Goal: Complete application form: Complete application form

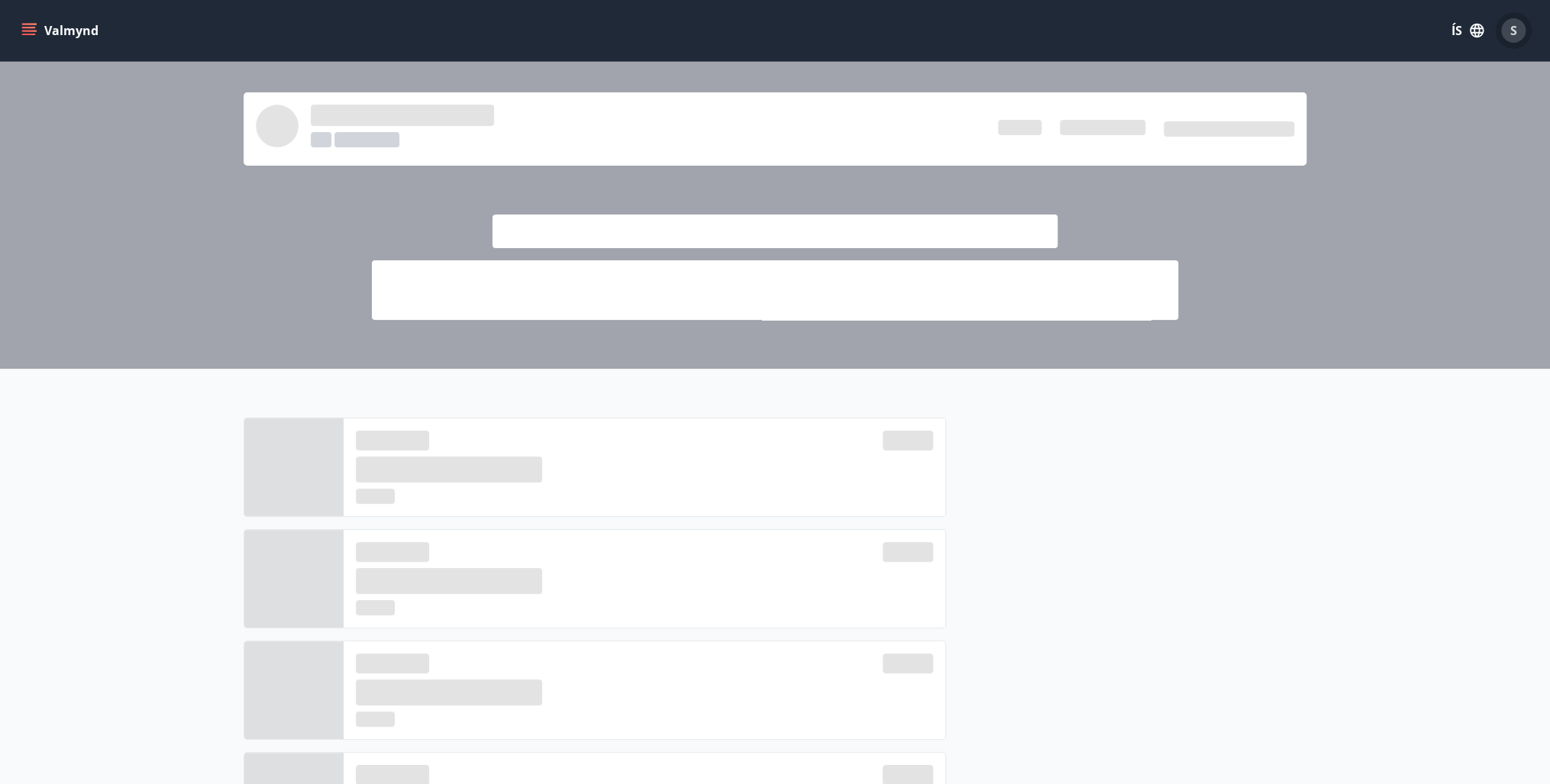
click at [1510, 28] on span "S" at bounding box center [1513, 31] width 7 height 17
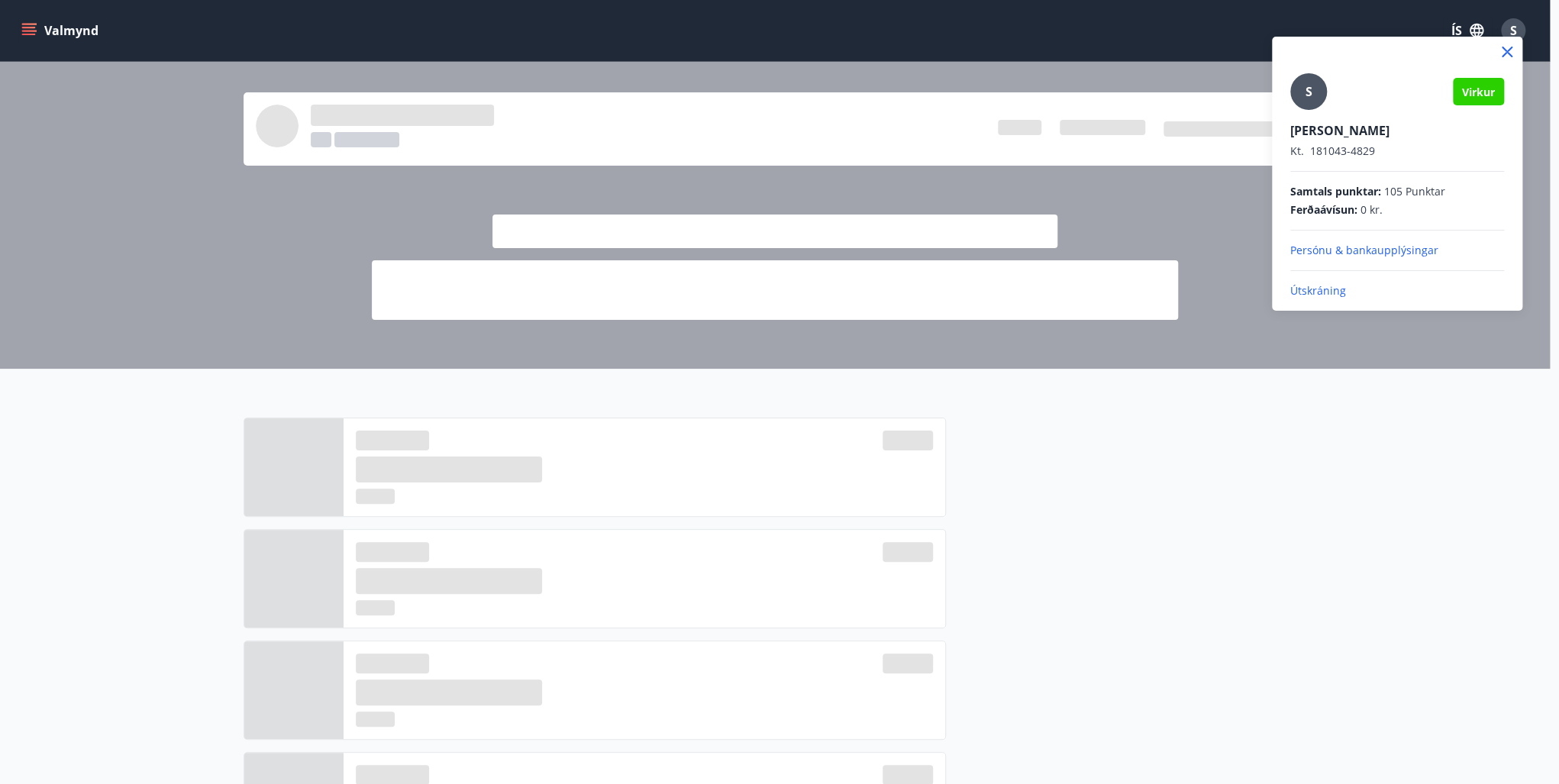
click at [1509, 28] on div at bounding box center [780, 392] width 1559 height 784
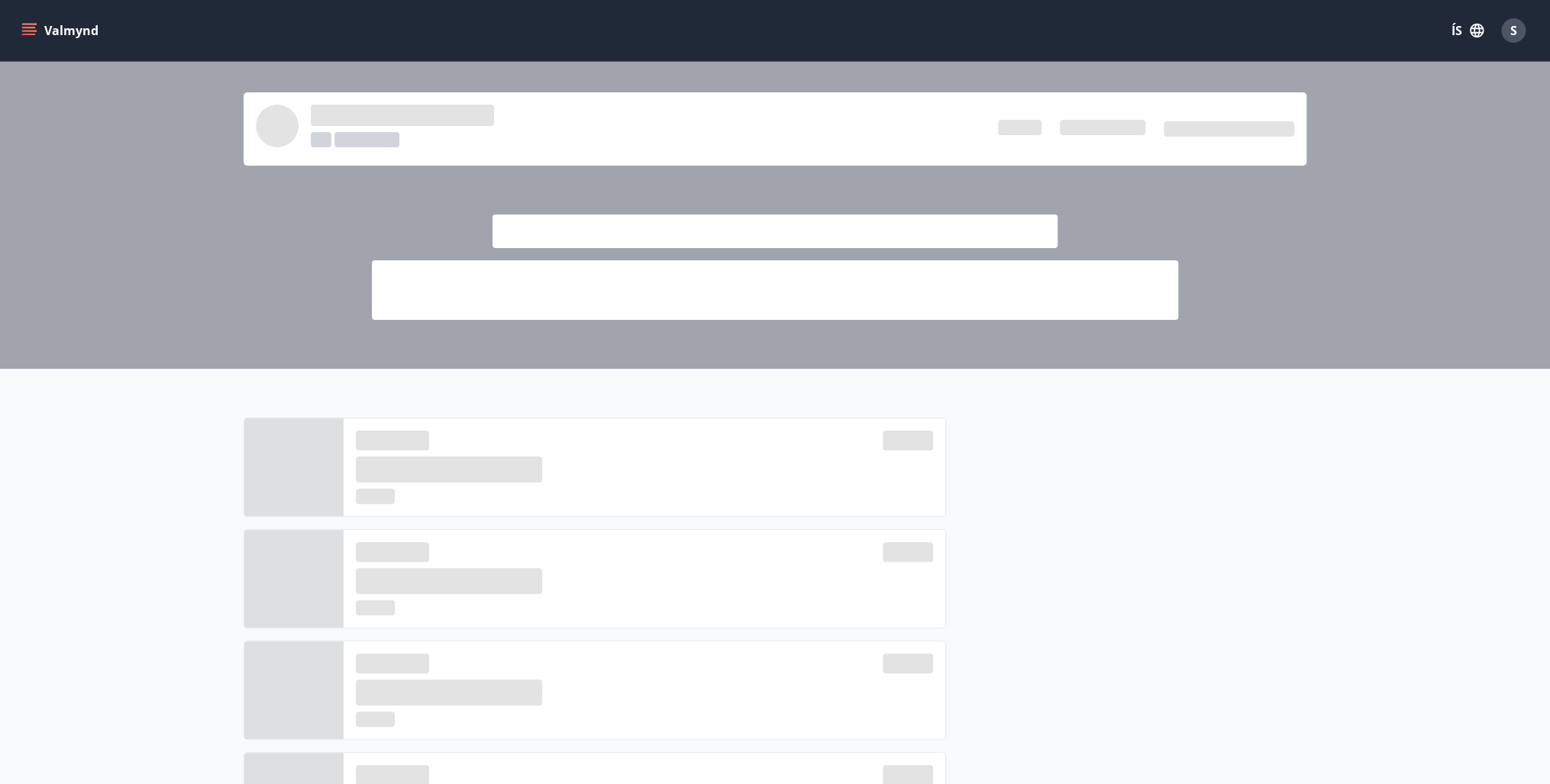
click at [1306, 458] on div at bounding box center [1126, 640] width 361 height 446
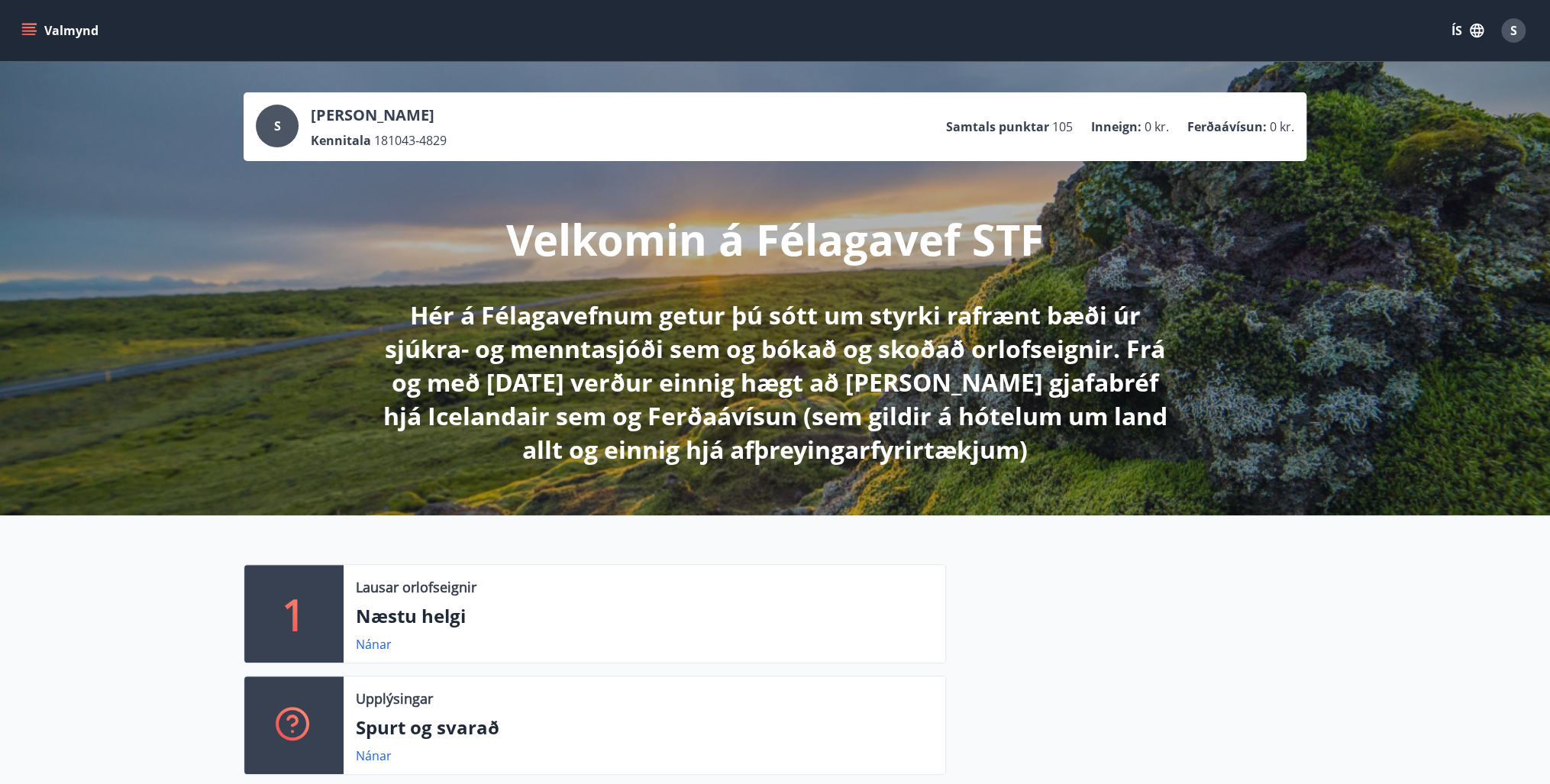
click at [26, 21] on button "Valmynd" at bounding box center [61, 31] width 87 height 28
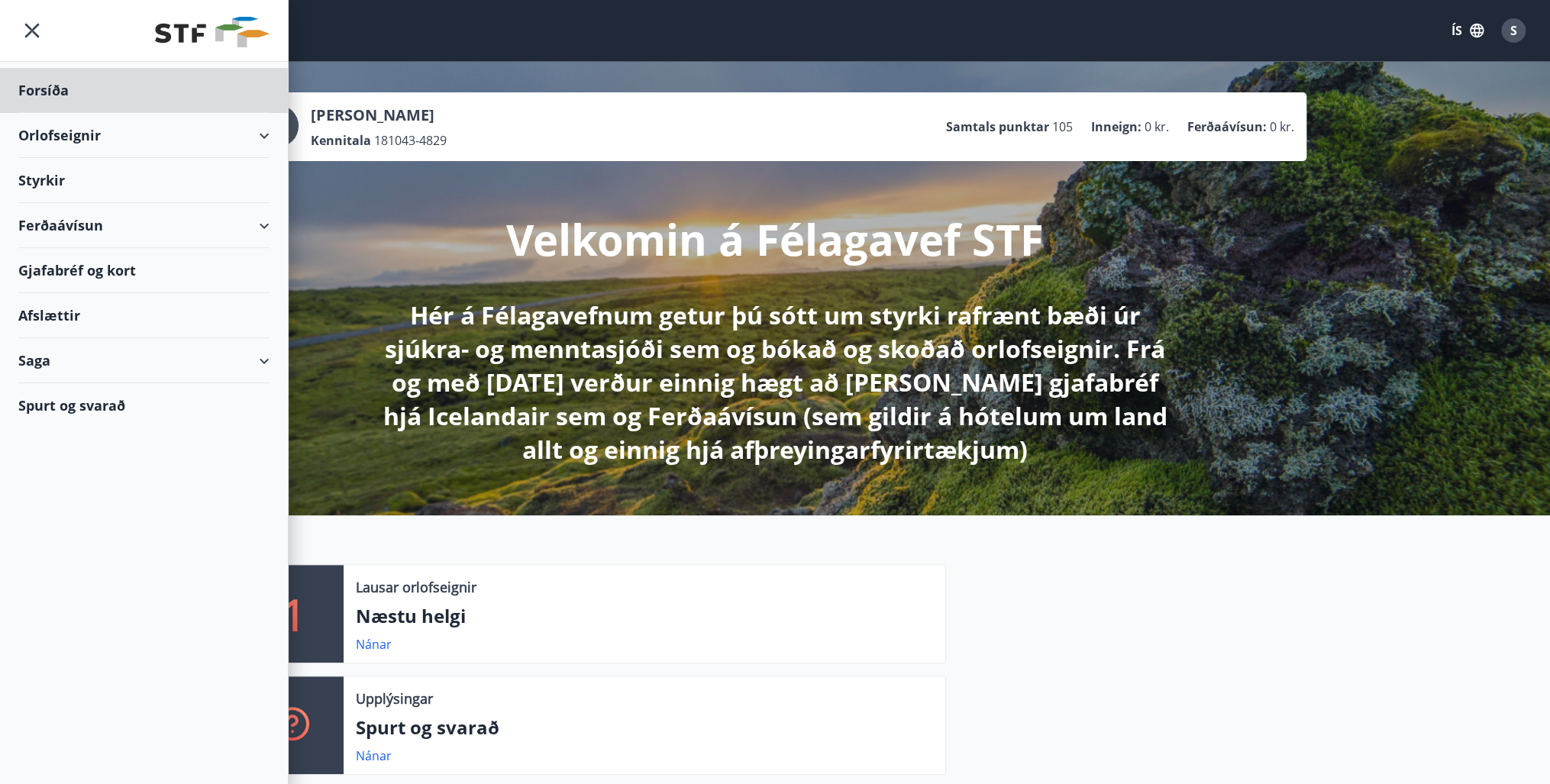
click at [51, 113] on div "Styrkir" at bounding box center [144, 90] width 251 height 45
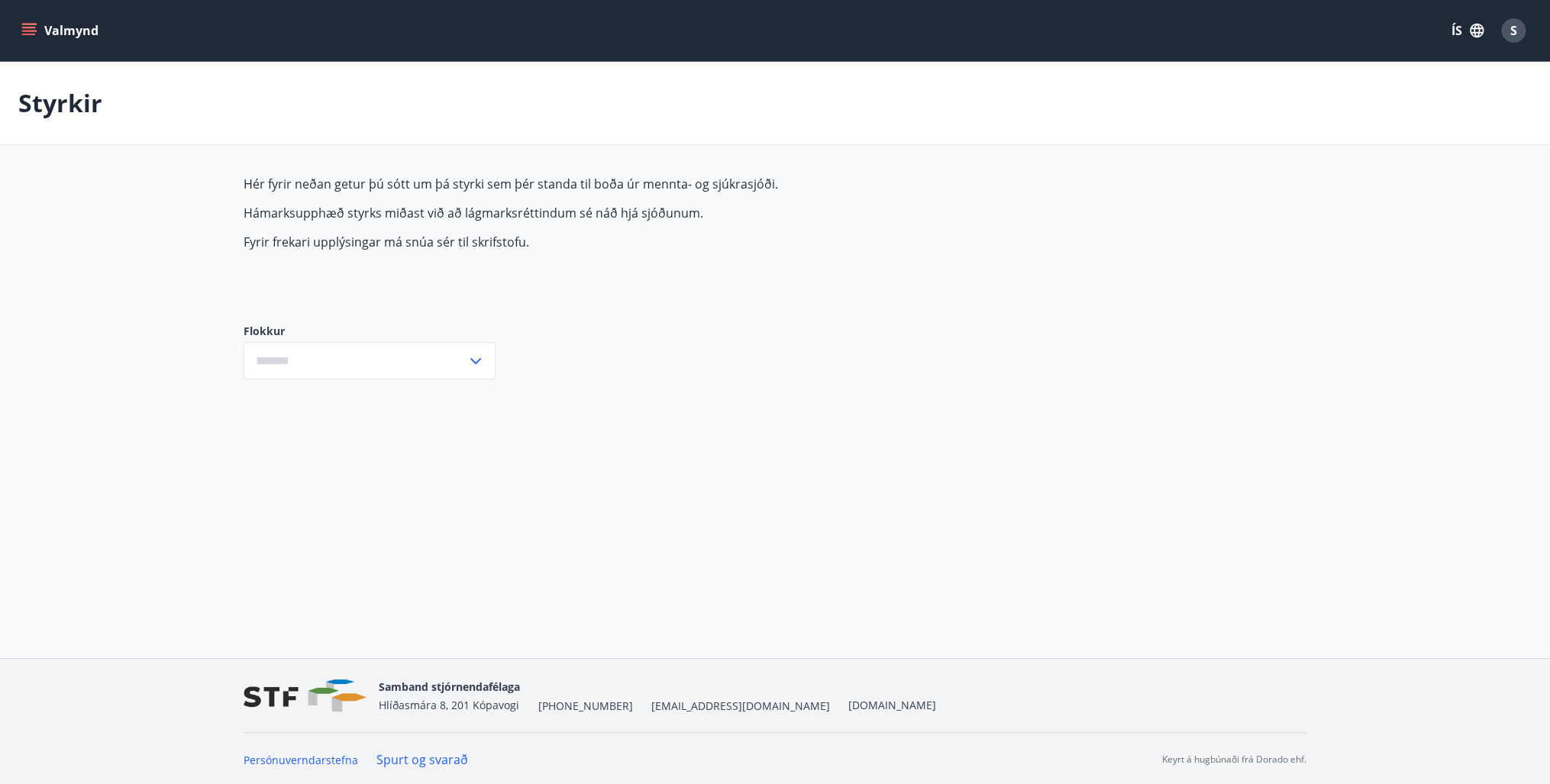
type input "***"
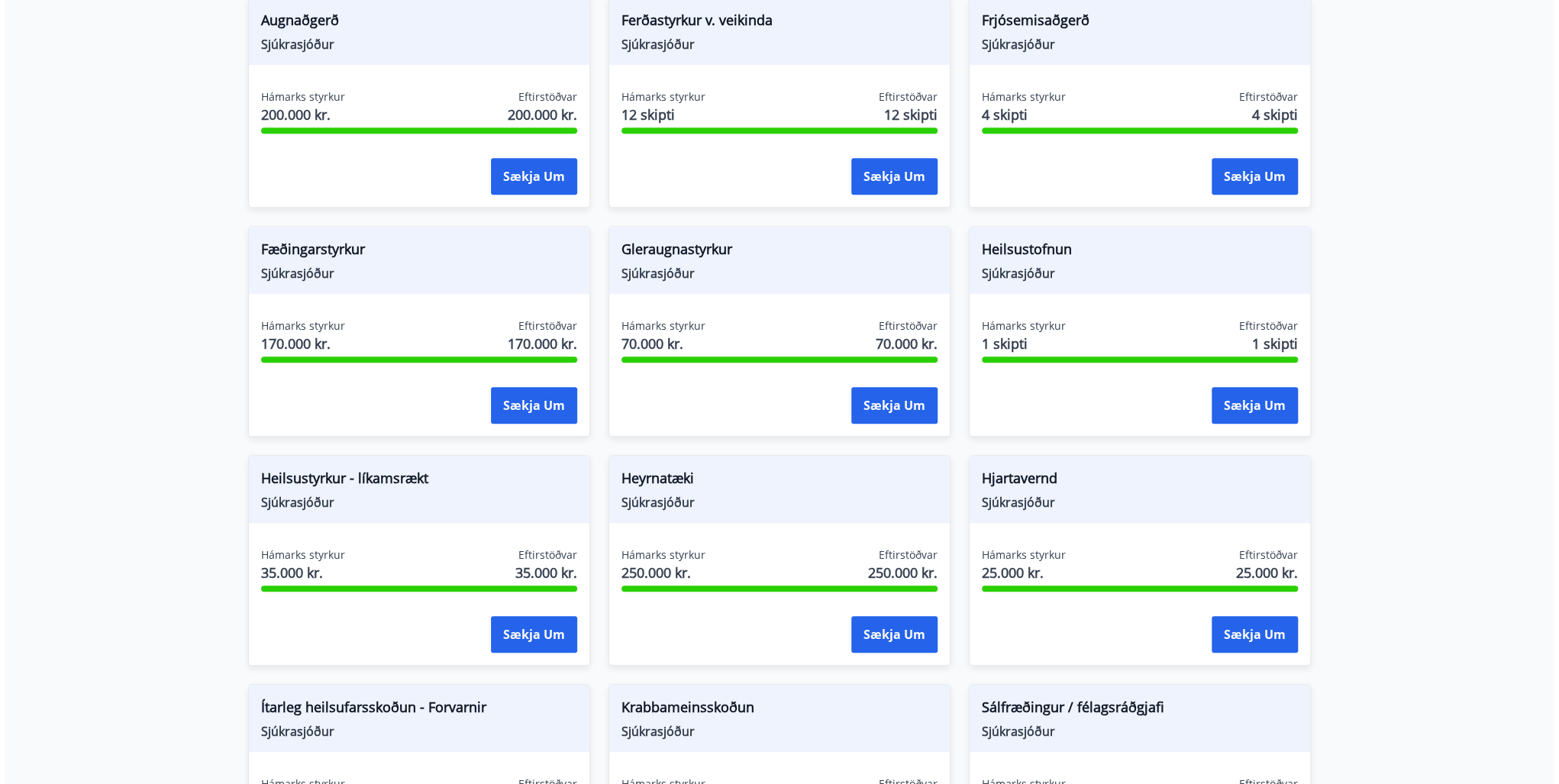
scroll to position [427, 0]
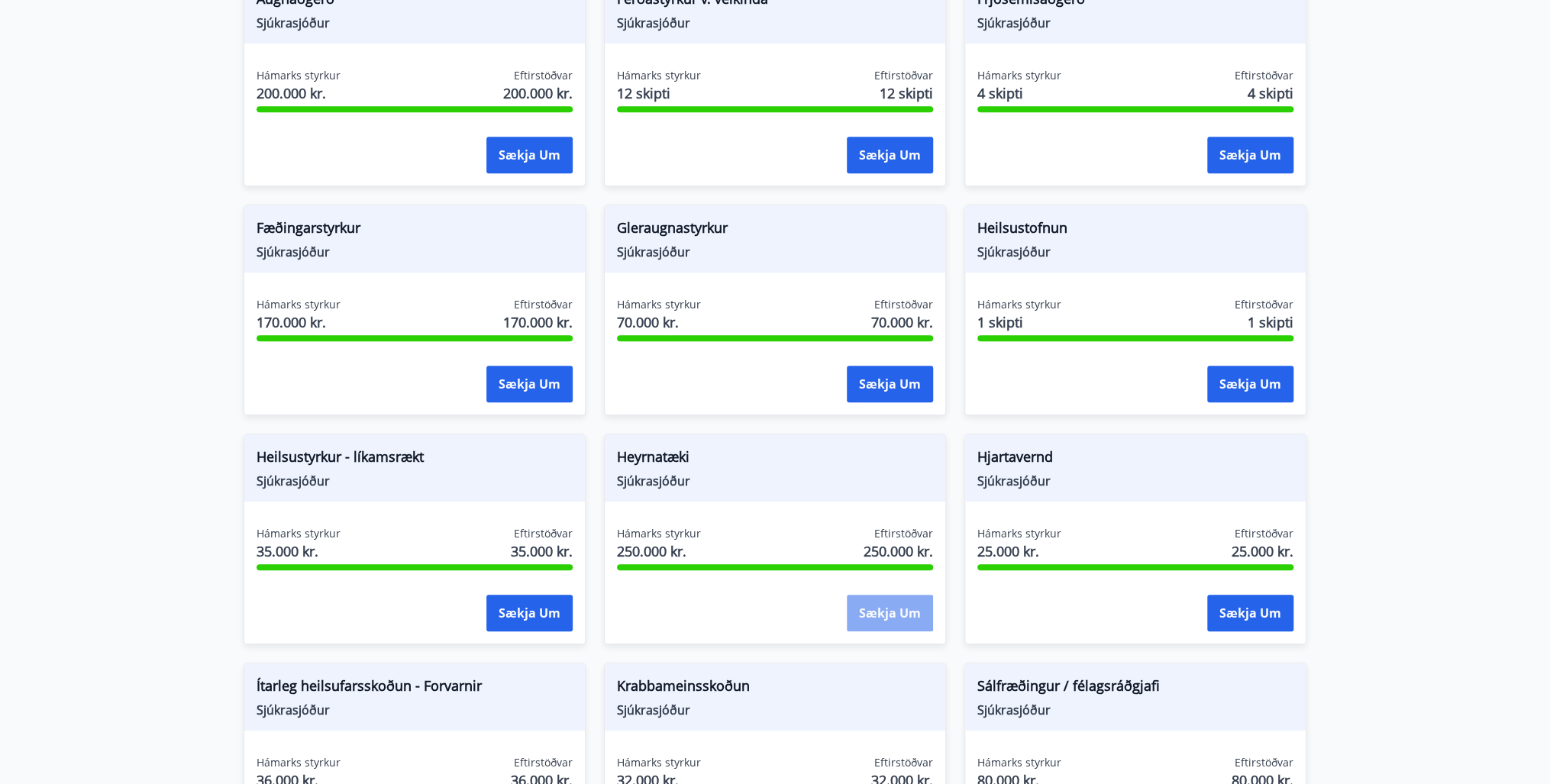
click at [894, 606] on button "Sækja um" at bounding box center [890, 613] width 87 height 37
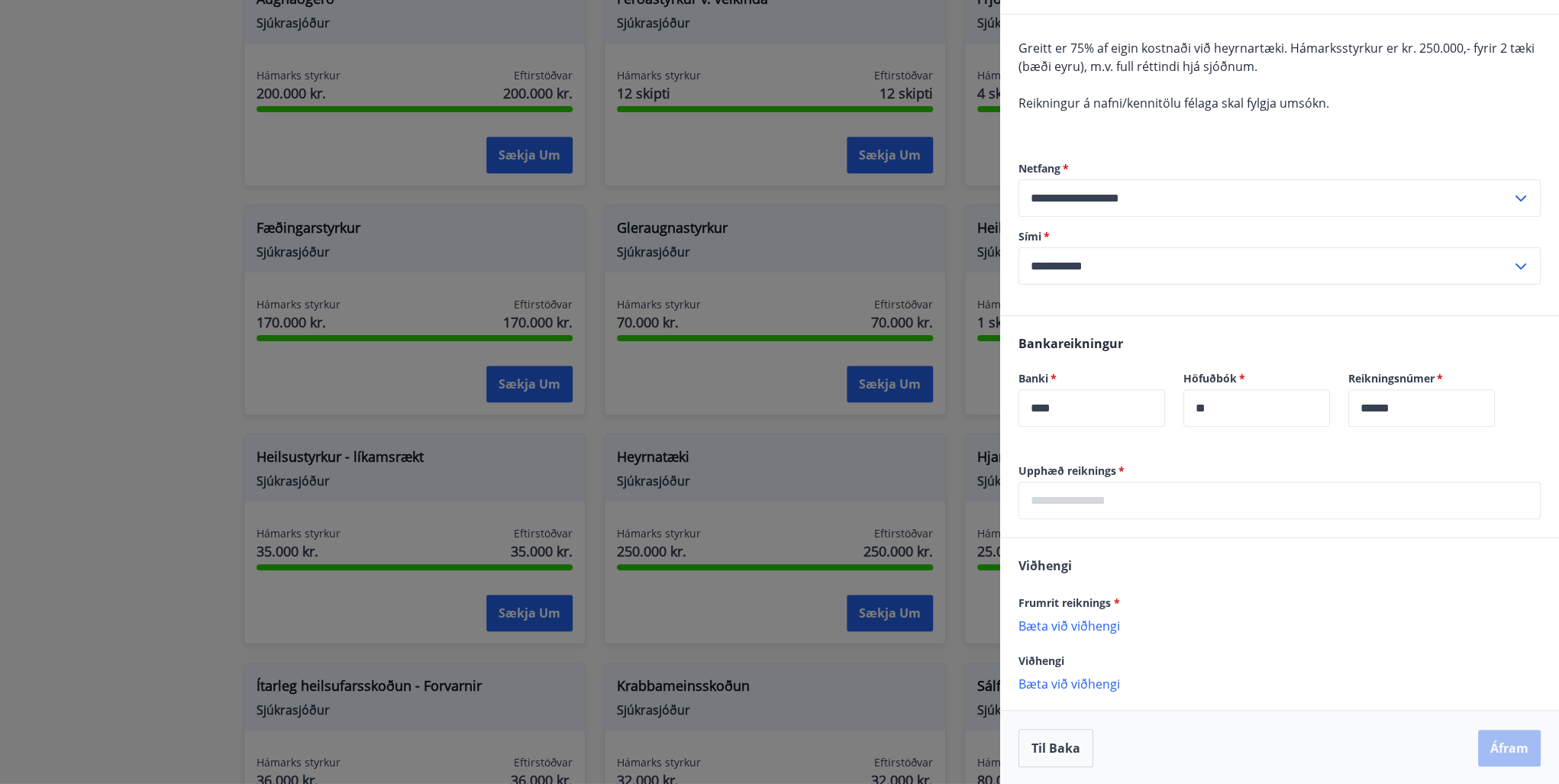
scroll to position [123, 0]
click at [1087, 627] on p "Bæta við viðhengi" at bounding box center [1280, 625] width 522 height 15
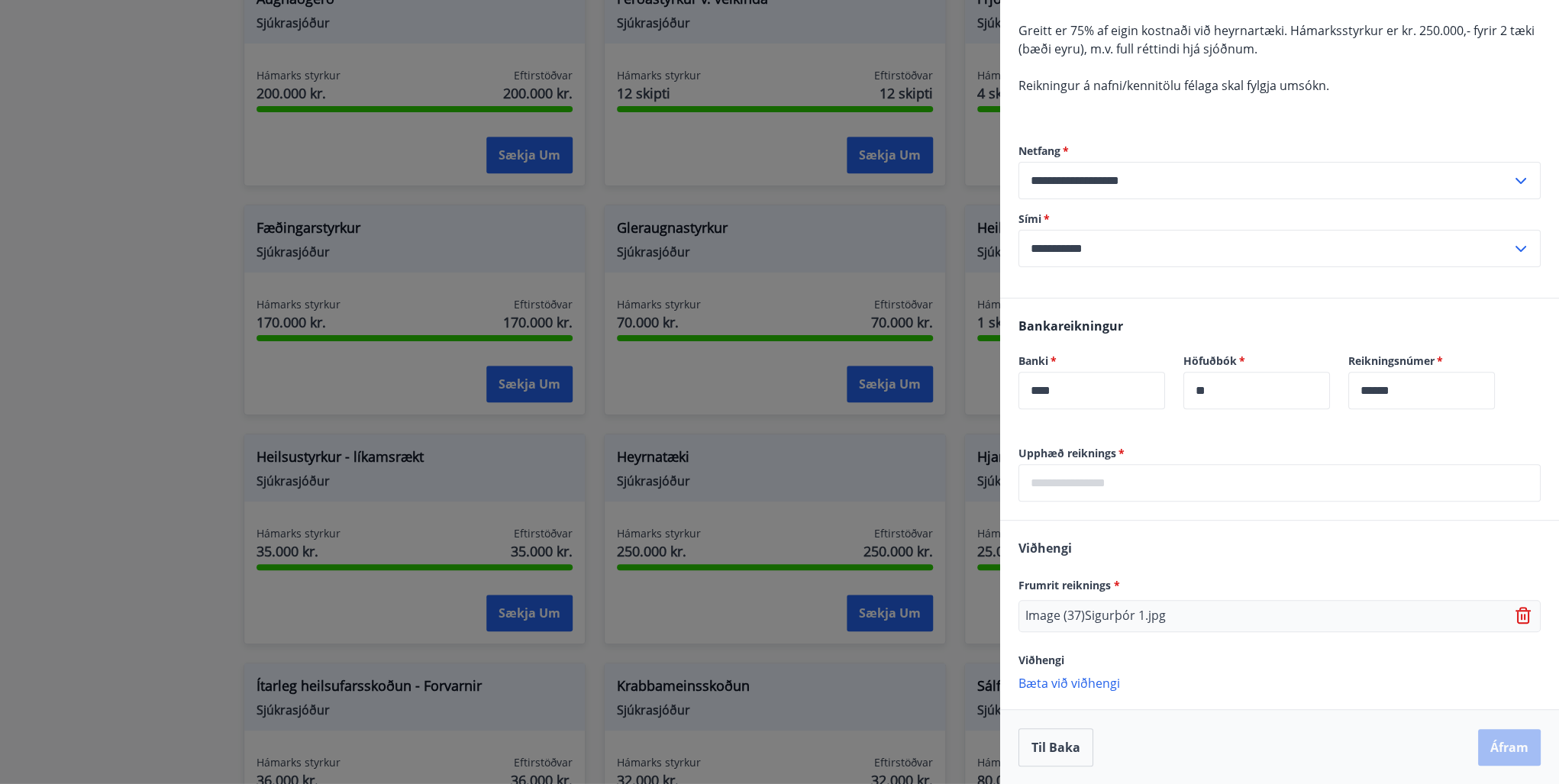
click at [1087, 681] on p "Bæta við viðhengi" at bounding box center [1280, 682] width 522 height 15
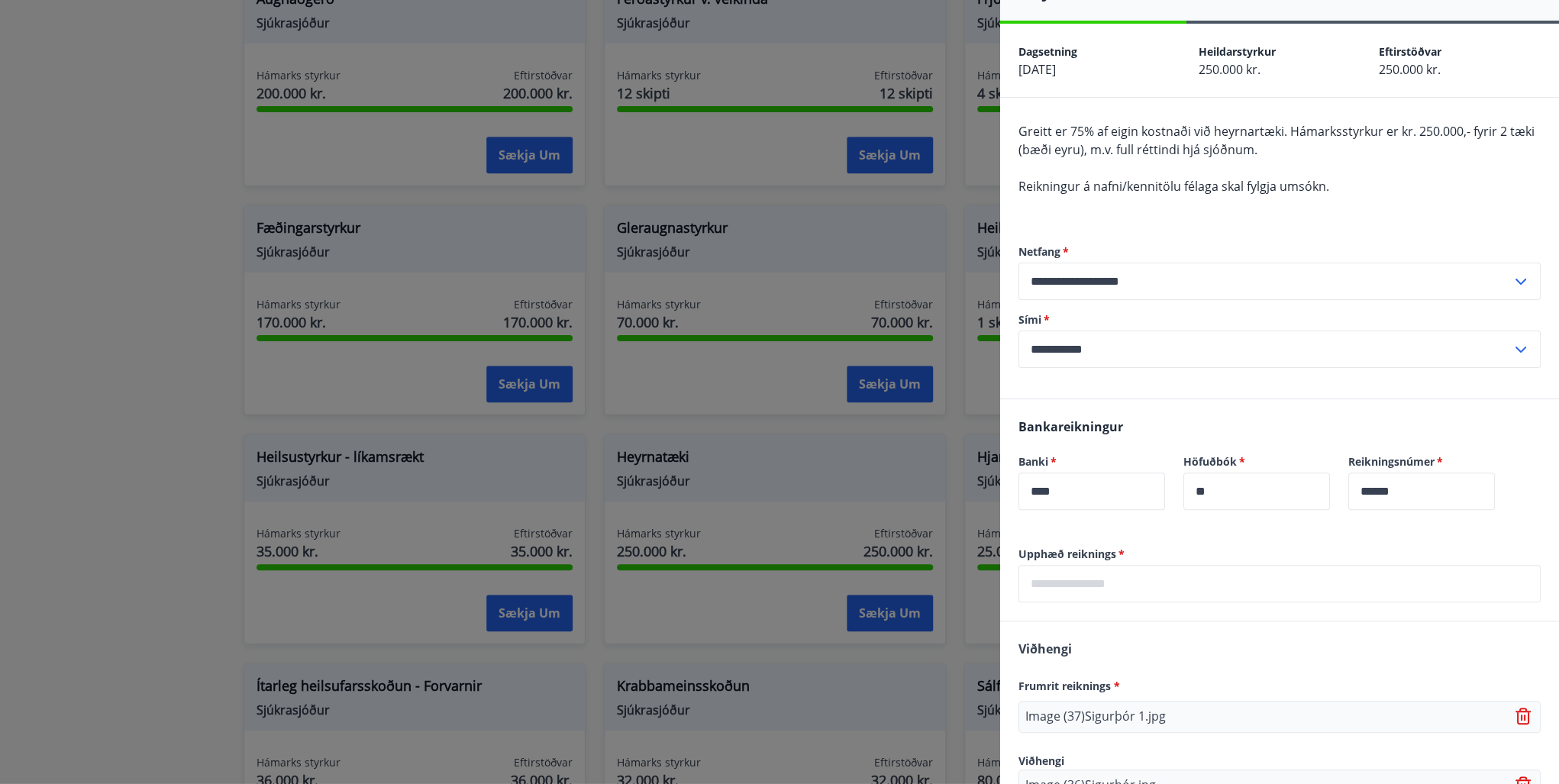
scroll to position [61, 0]
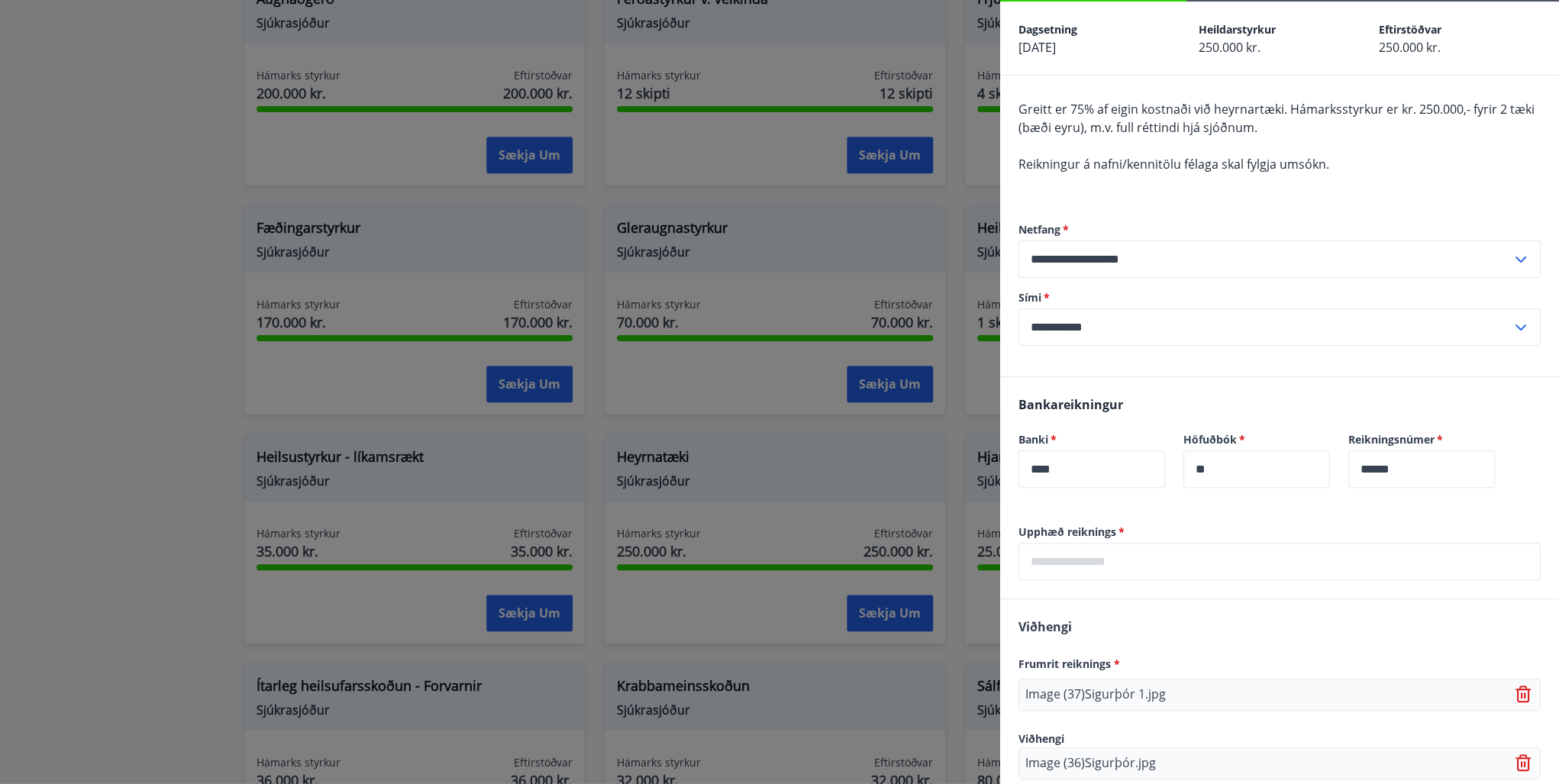
click at [1118, 568] on input "text" at bounding box center [1280, 561] width 522 height 38
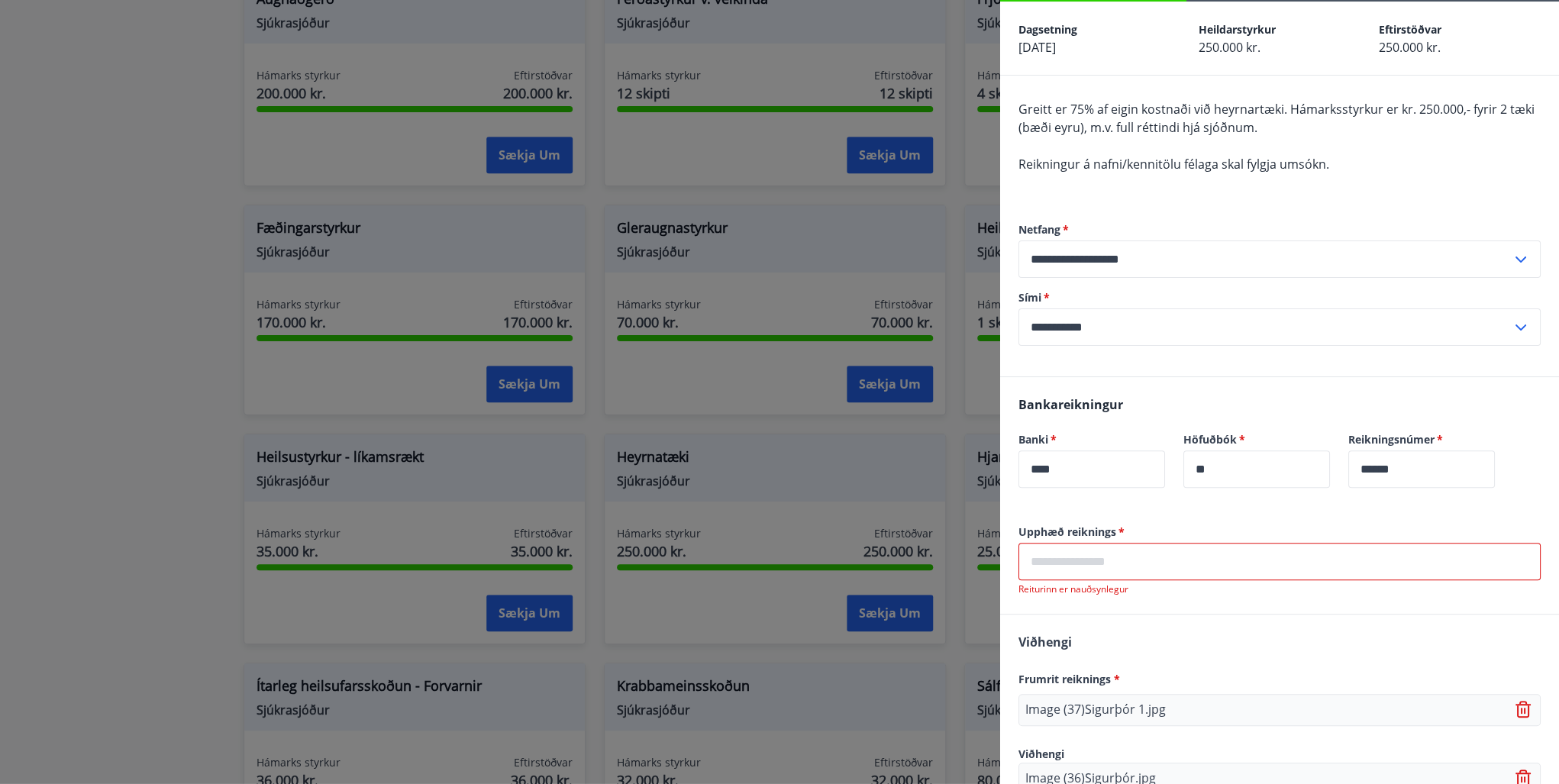
click at [1078, 567] on input "text" at bounding box center [1280, 561] width 522 height 38
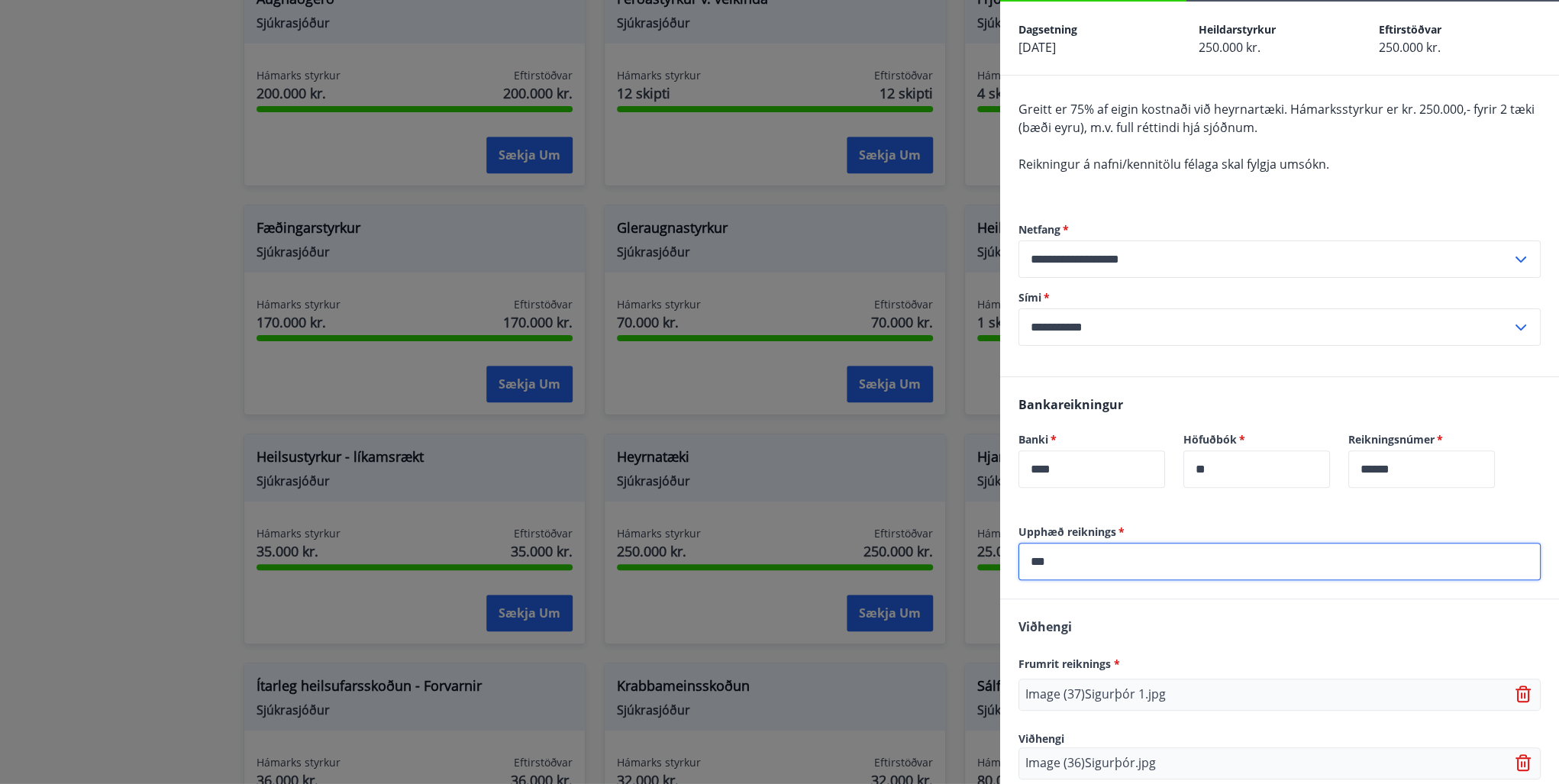
type input "******"
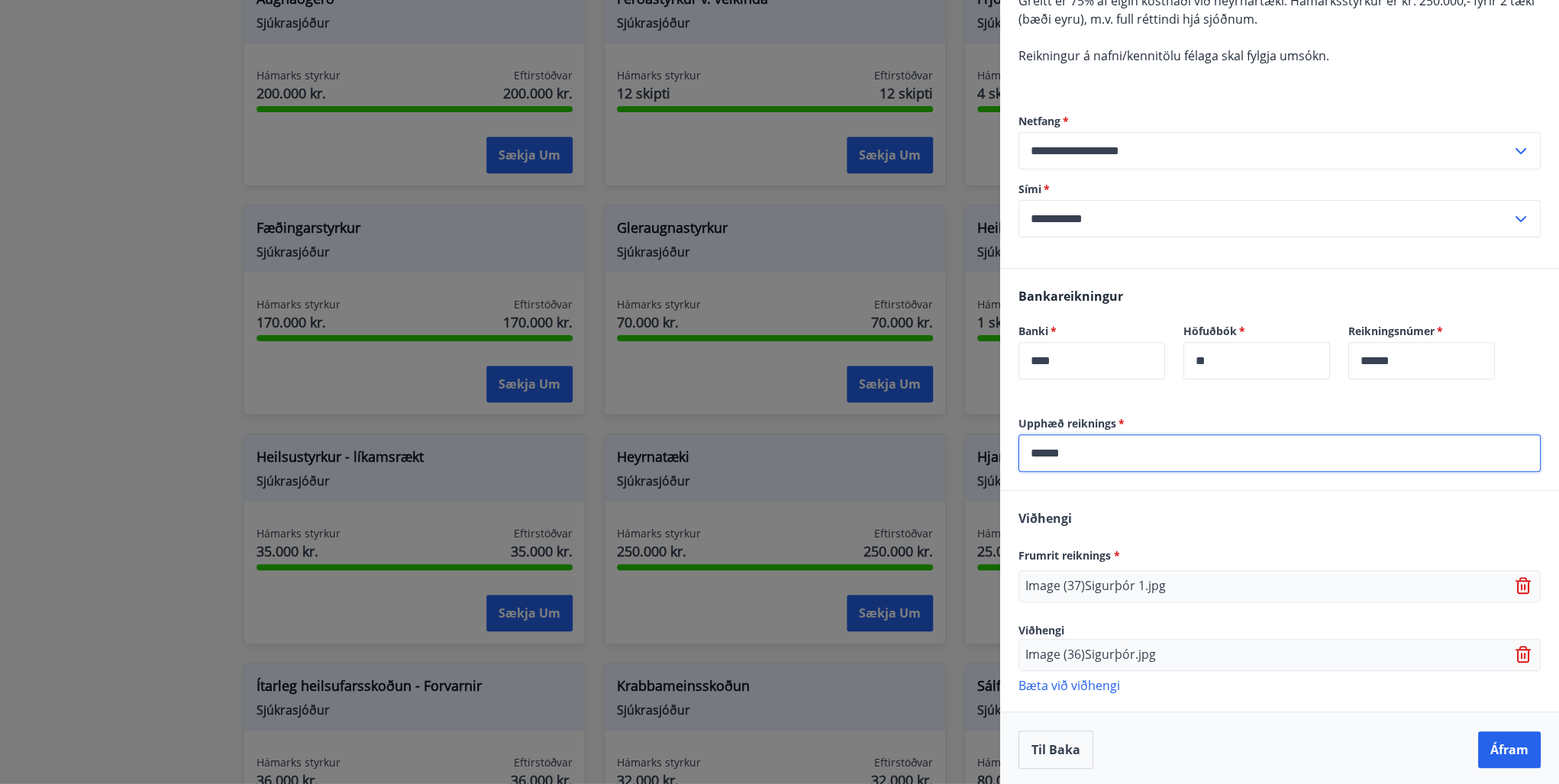
scroll to position [171, 0]
click at [1502, 752] on button "Áfram" at bounding box center [1509, 748] width 63 height 37
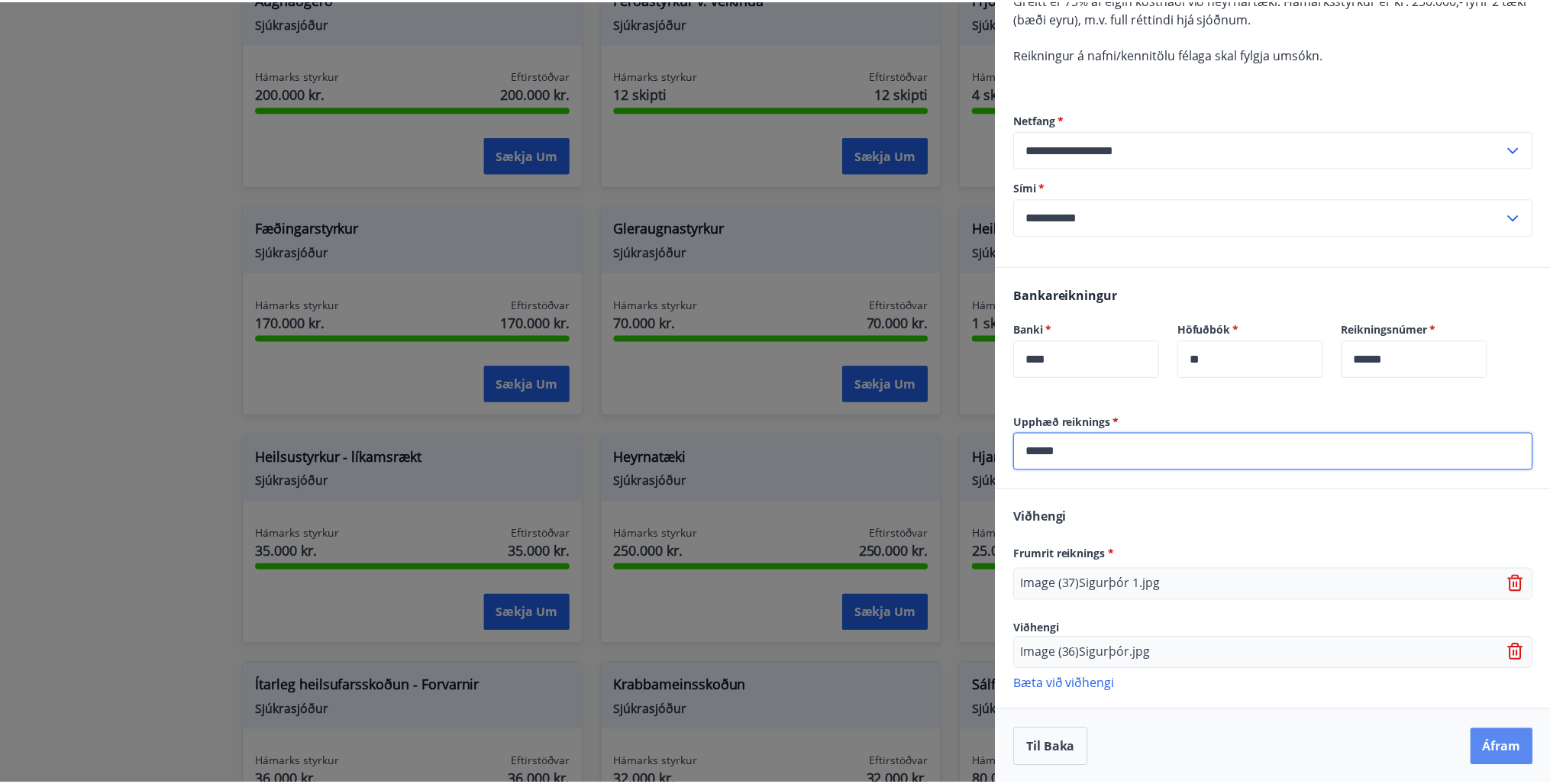
scroll to position [0, 0]
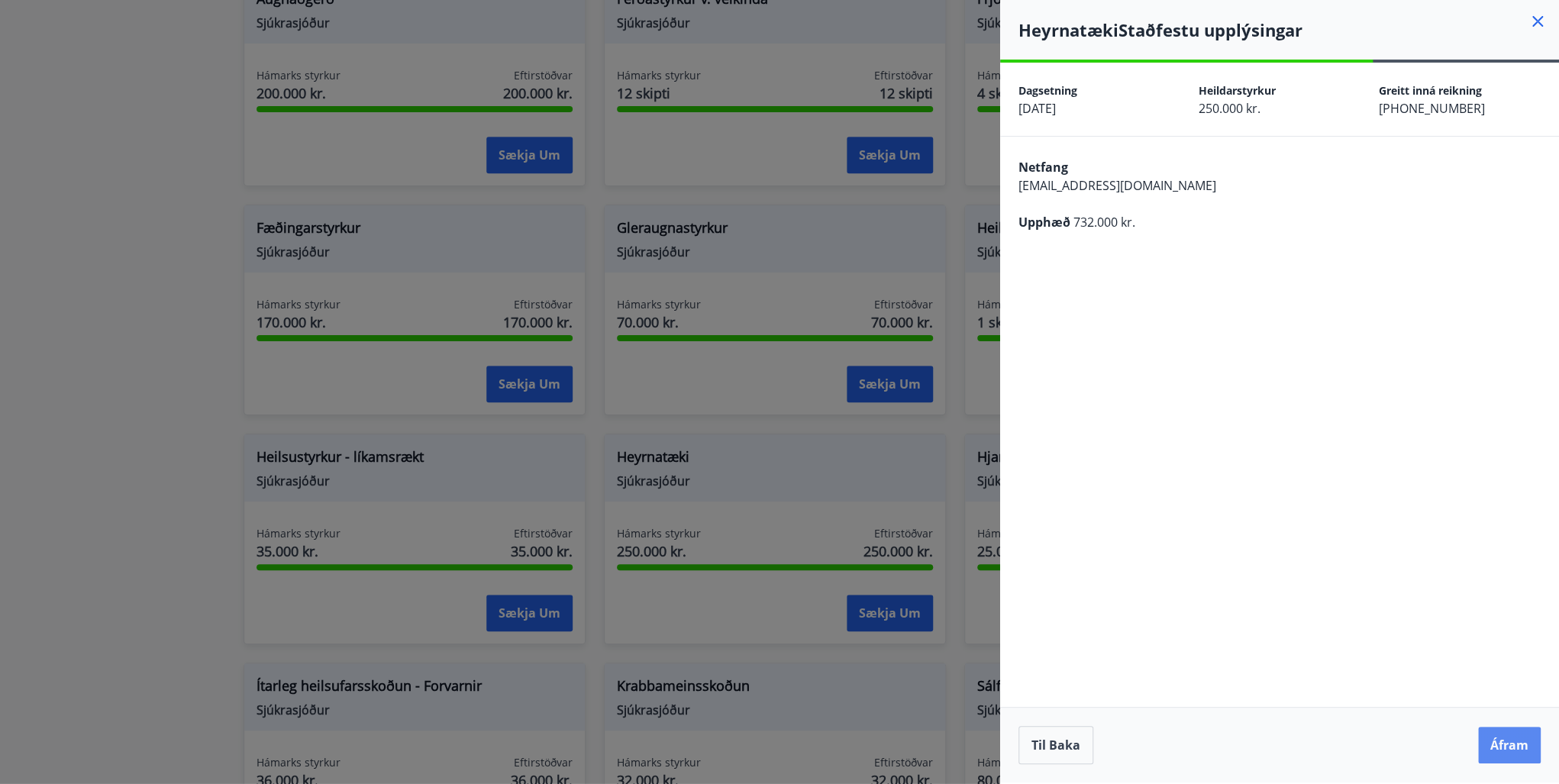
click at [1509, 738] on button "Áfram" at bounding box center [1509, 745] width 63 height 37
click at [1521, 746] on button "Áfram" at bounding box center [1509, 745] width 63 height 37
drag, startPoint x: 1415, startPoint y: 74, endPoint x: 1524, endPoint y: 79, distance: 109.1
click at [1415, 74] on p "Eitthvað fór úrskeiðis" at bounding box center [1412, 74] width 108 height 15
click at [1528, 74] on icon "Close" at bounding box center [1527, 76] width 11 height 11
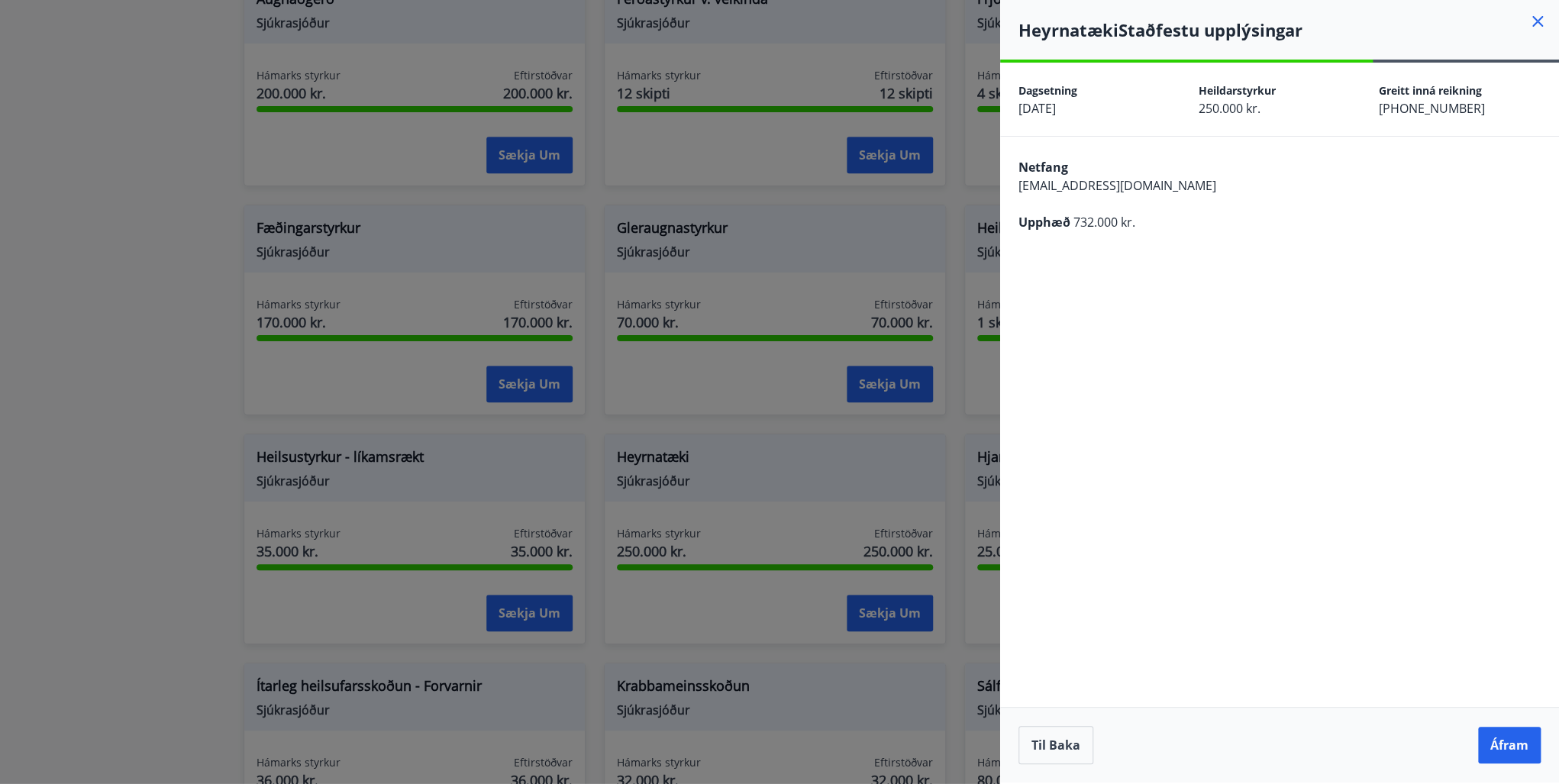
click at [1320, 354] on div "**********" at bounding box center [1280, 423] width 559 height 720
drag, startPoint x: 1055, startPoint y: 743, endPoint x: 1124, endPoint y: 660, distance: 107.9
click at [1057, 741] on button "Til baka" at bounding box center [1056, 745] width 75 height 38
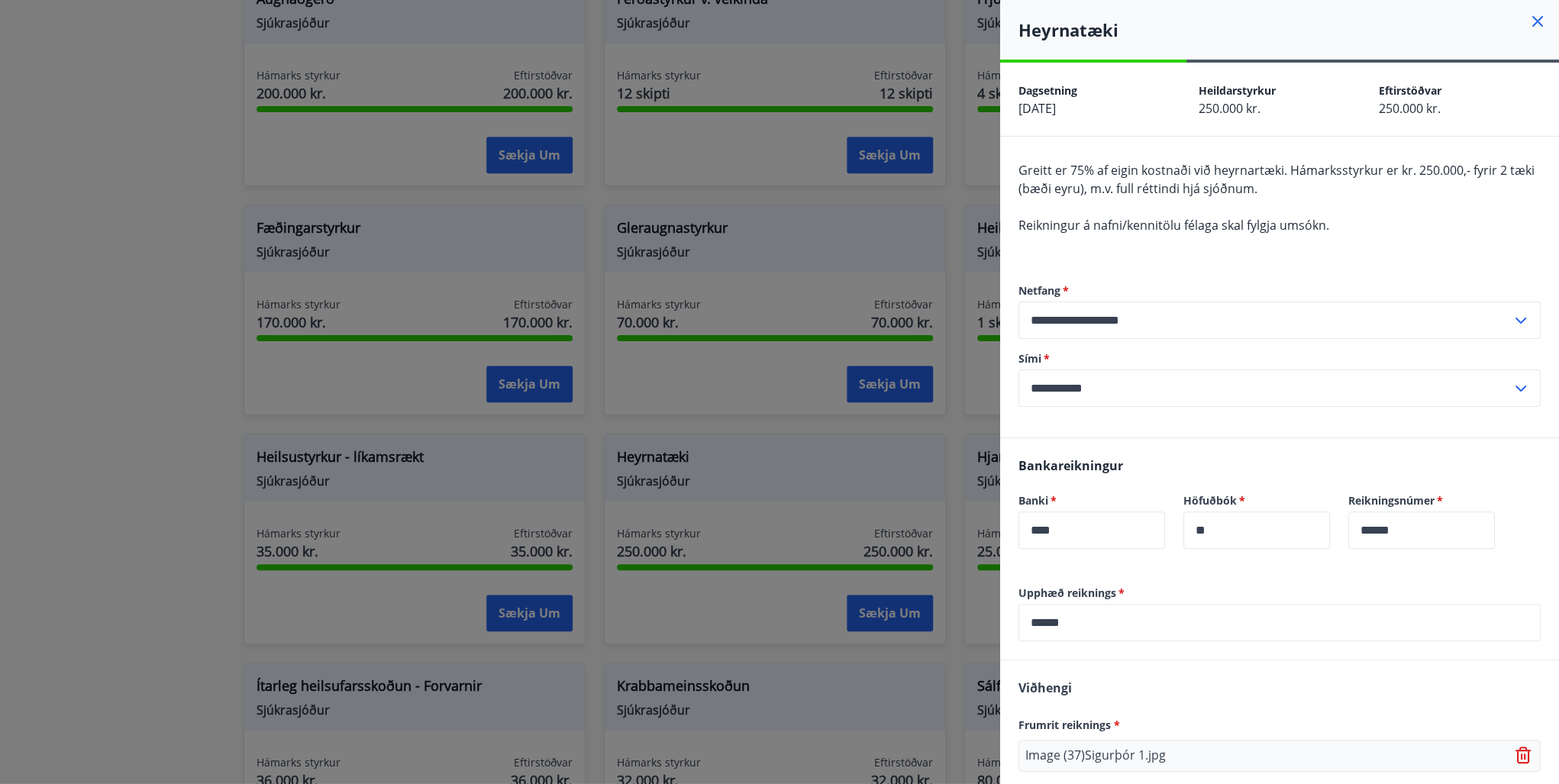
click at [1528, 21] on icon at bounding box center [1538, 21] width 18 height 18
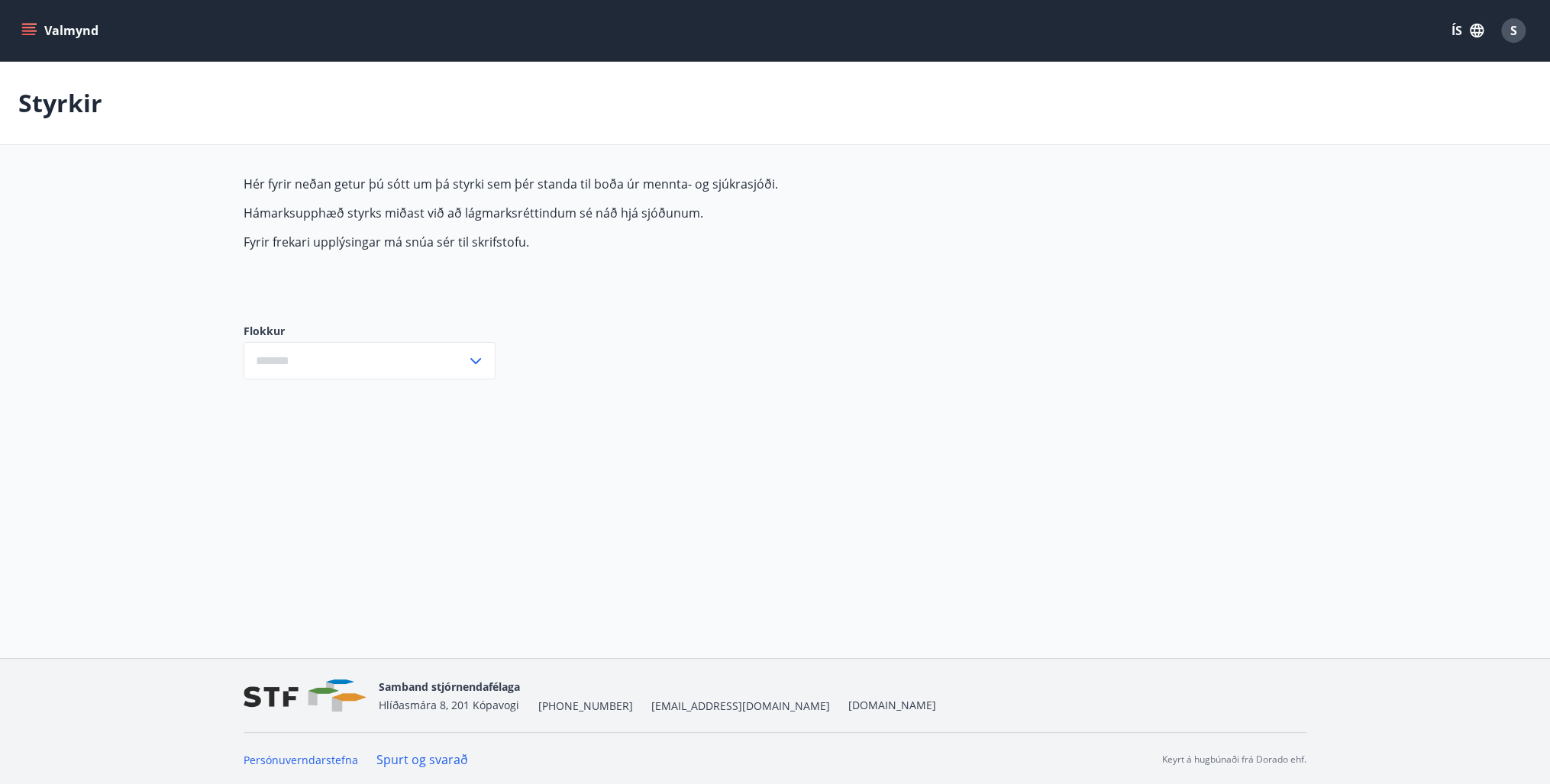
type input "***"
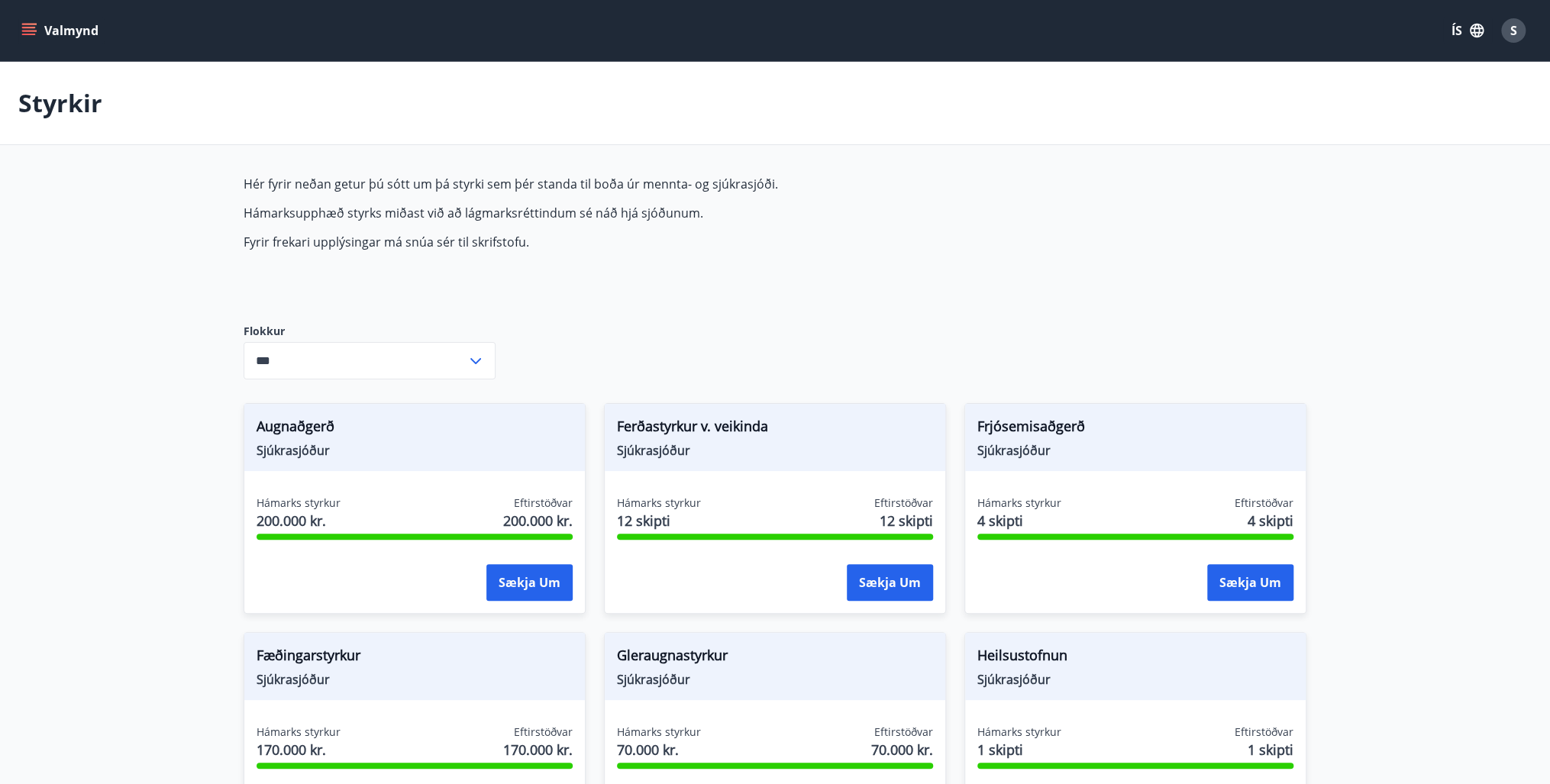
click at [25, 27] on icon "menu" at bounding box center [29, 28] width 14 height 2
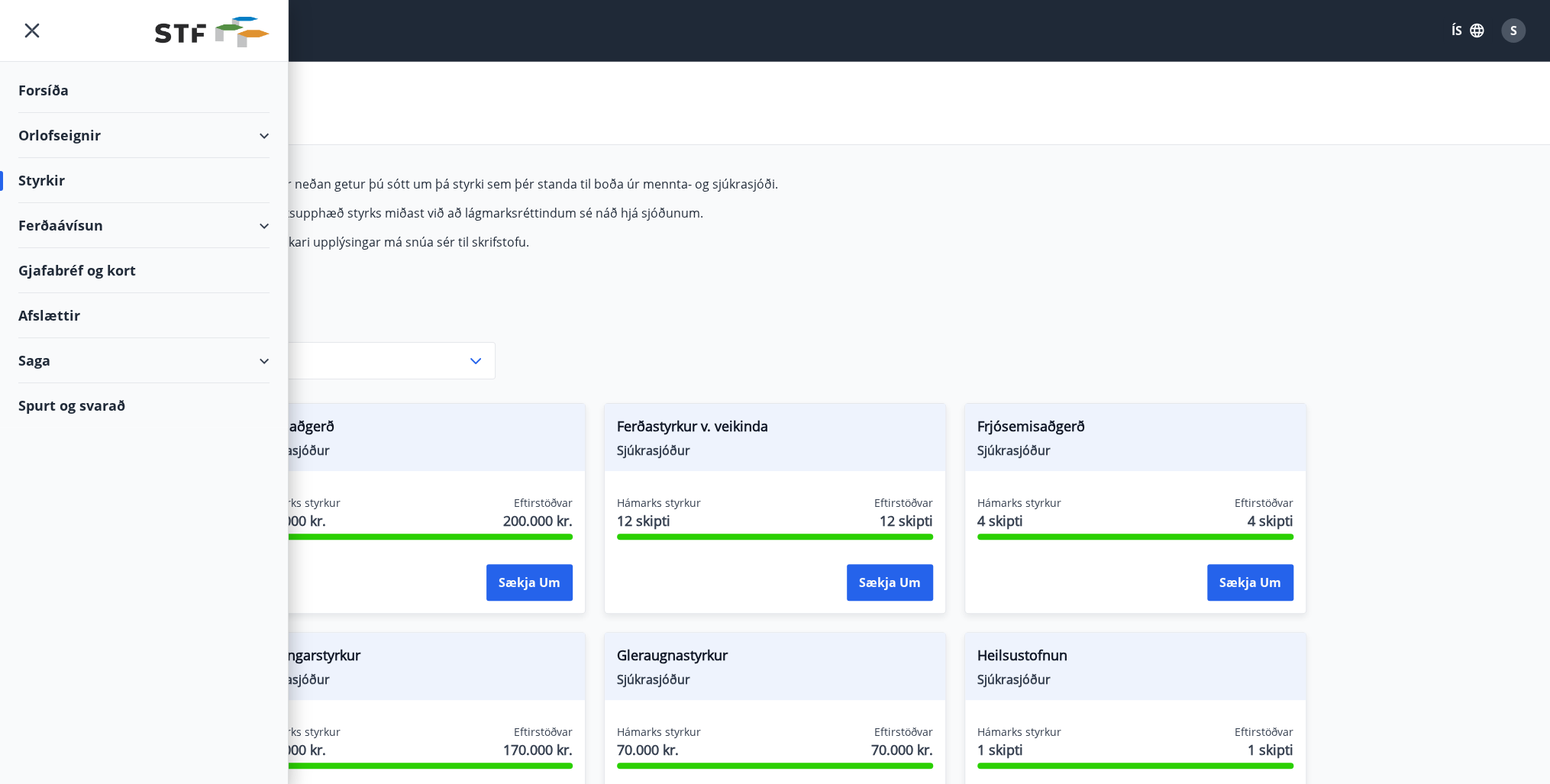
click at [45, 180] on div "Styrkir" at bounding box center [144, 180] width 251 height 45
drag, startPoint x: 1412, startPoint y: 424, endPoint x: 1052, endPoint y: 141, distance: 457.9
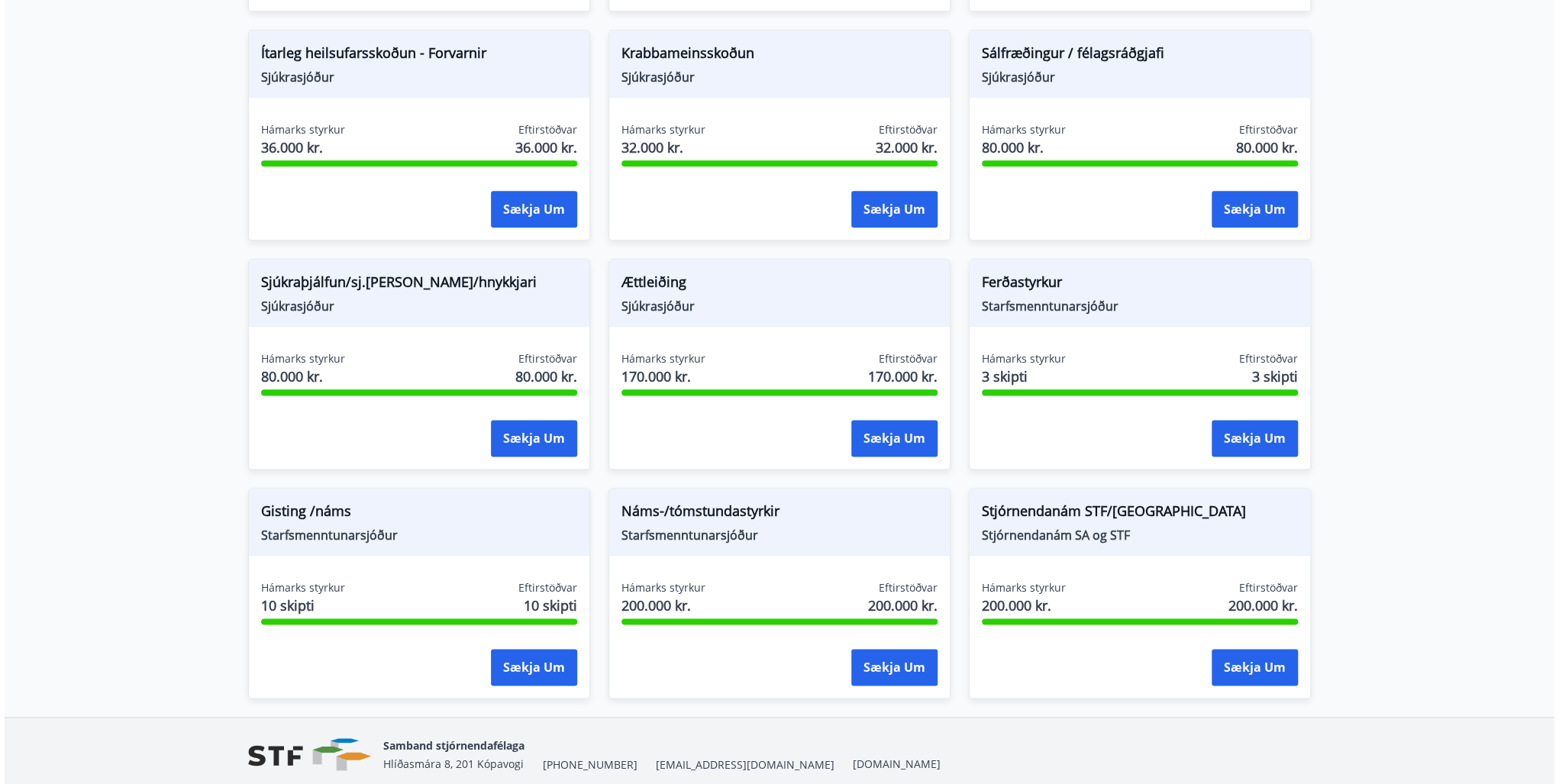
scroll to position [1099, 0]
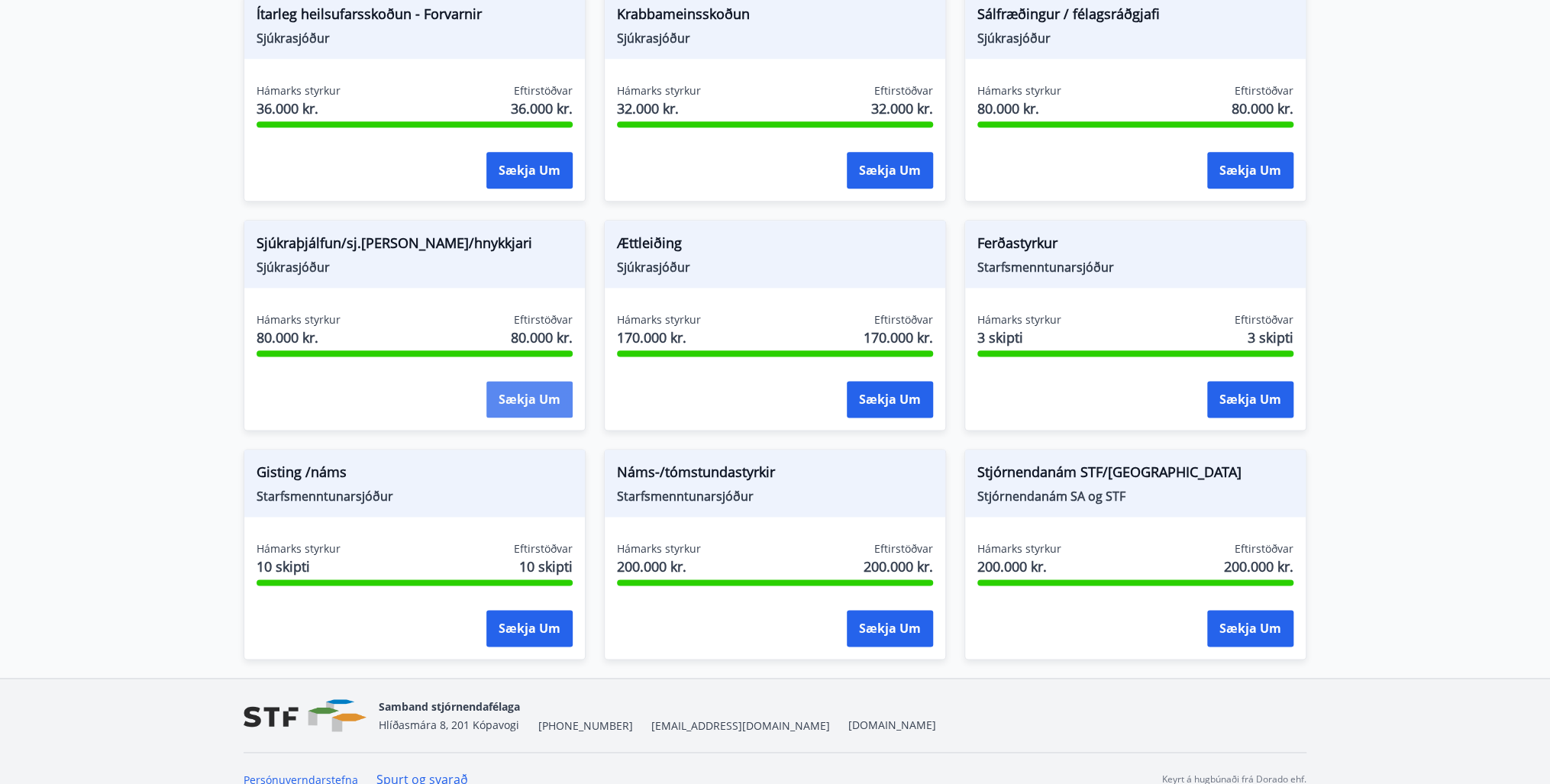
click at [535, 397] on button "Sækja um" at bounding box center [529, 400] width 87 height 37
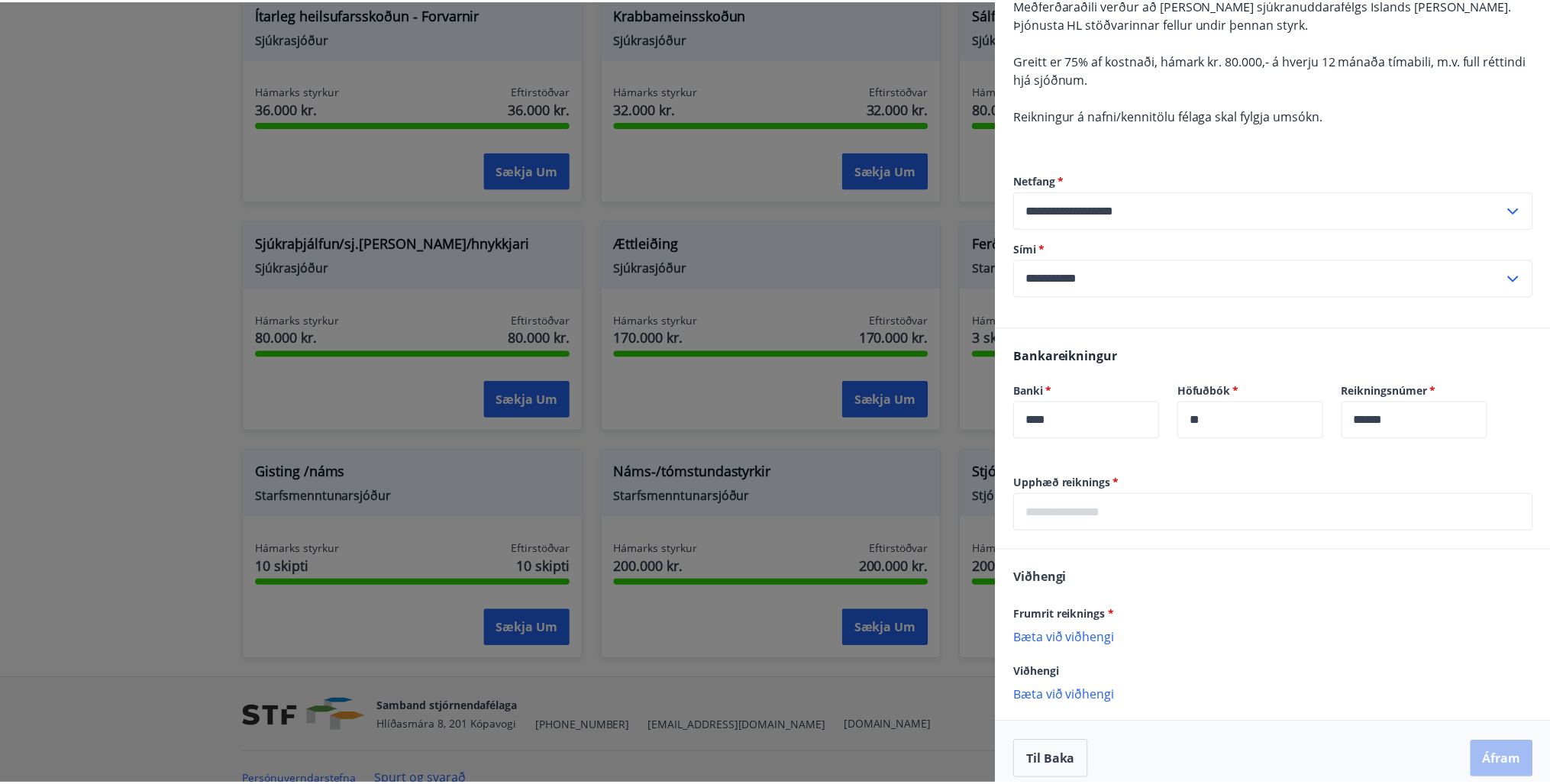
scroll to position [214, 0]
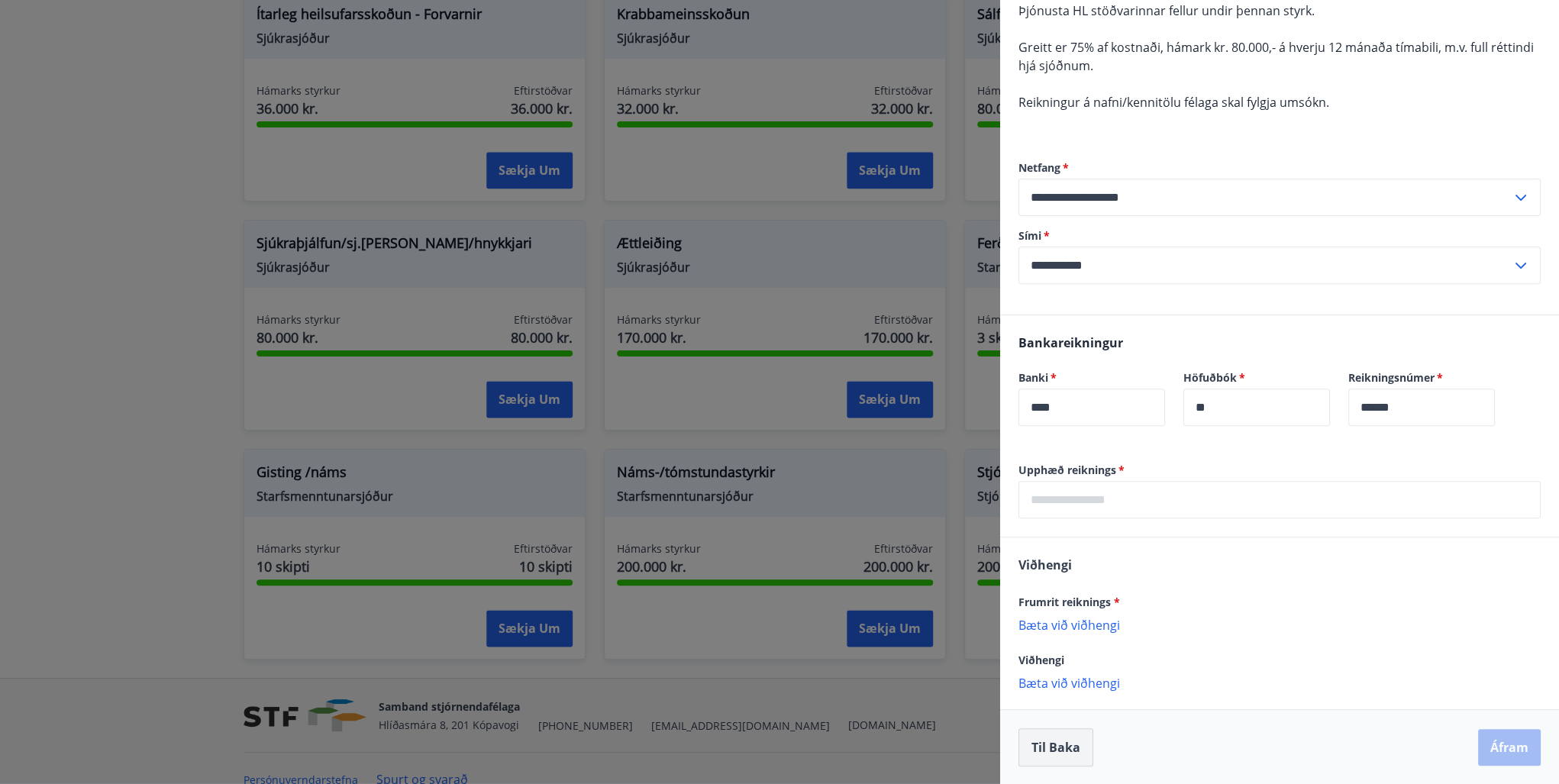
click at [1053, 756] on button "Til baka" at bounding box center [1056, 747] width 75 height 38
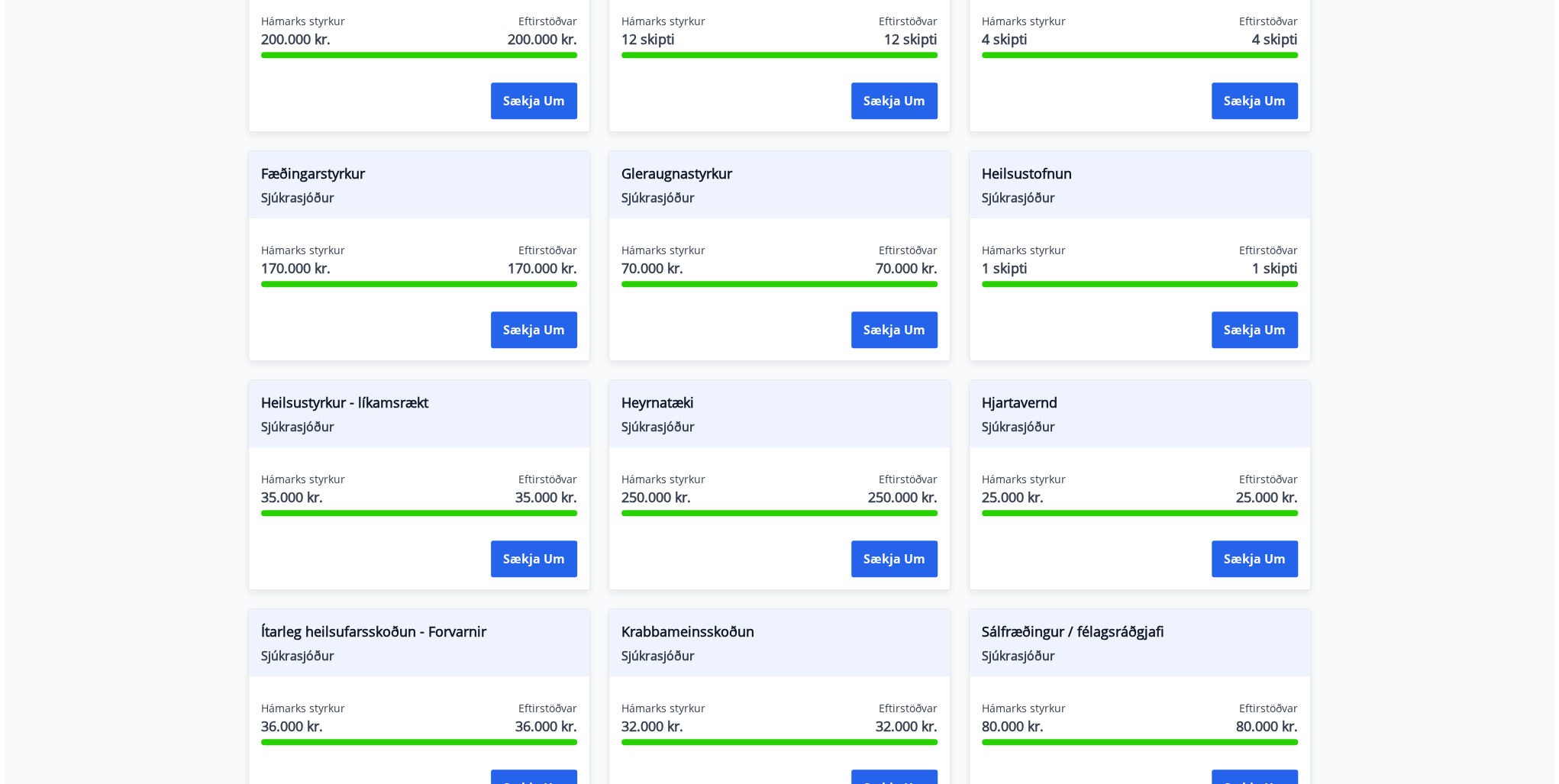
scroll to position [0, 0]
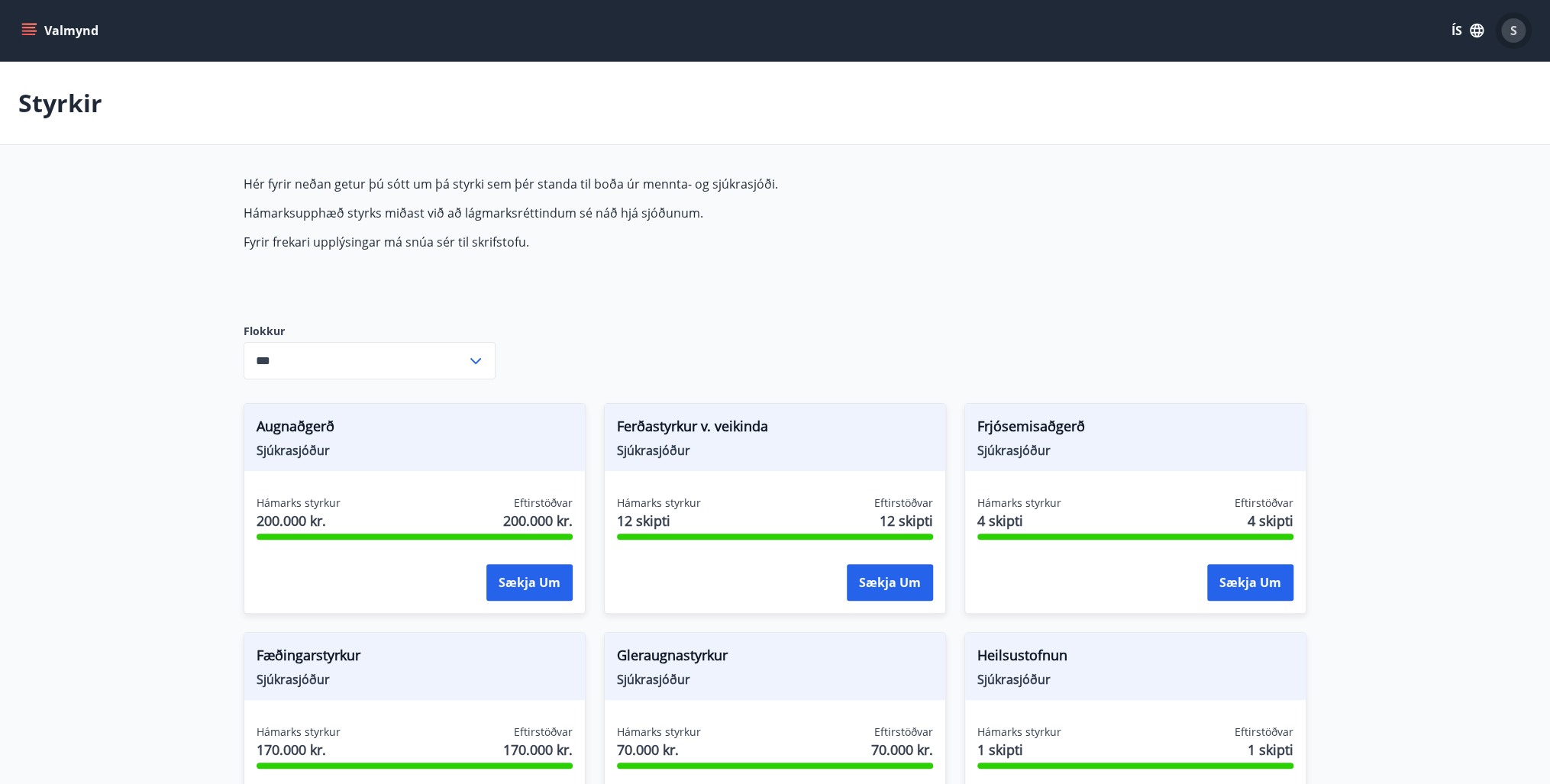
click at [1517, 24] on div "S" at bounding box center [1513, 31] width 25 height 24
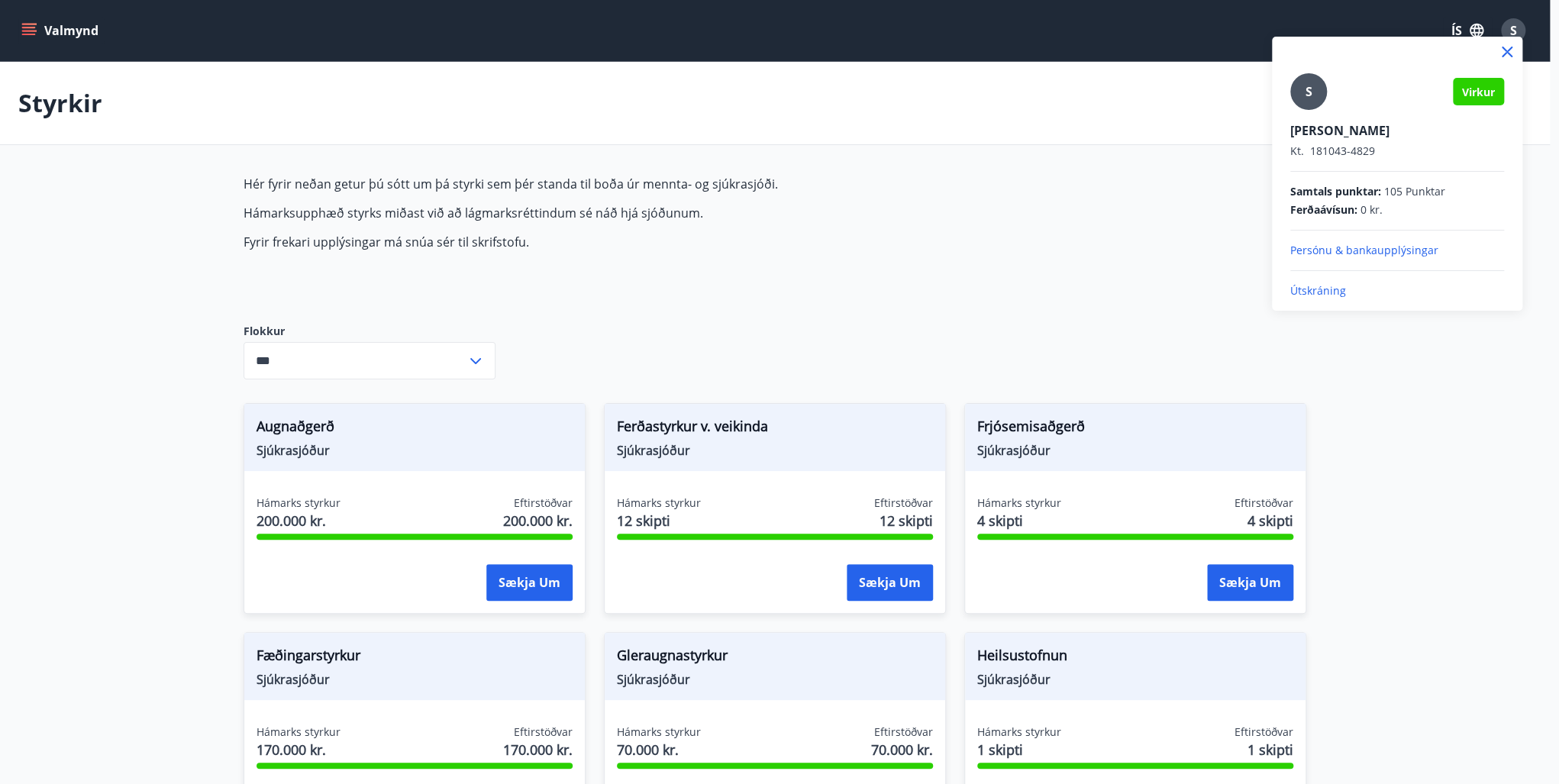
click at [1319, 290] on p "Útskráning" at bounding box center [1397, 291] width 214 height 15
